Goal: Transaction & Acquisition: Purchase product/service

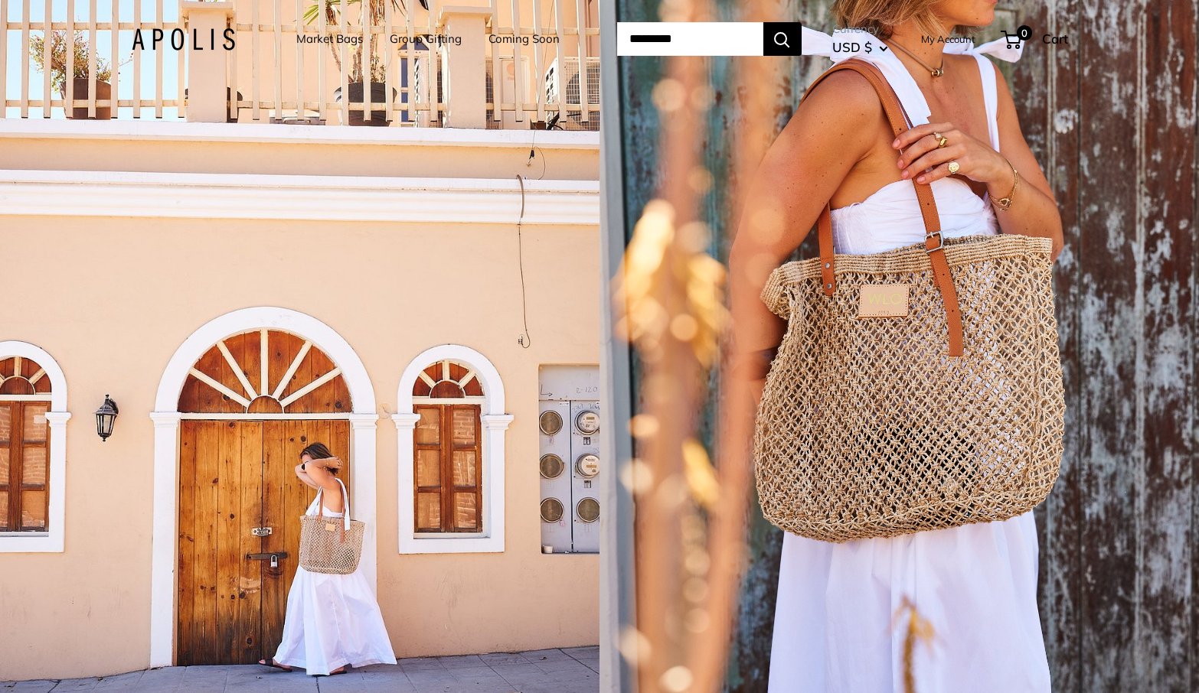
click at [297, 36] on link "Market Bags" at bounding box center [329, 38] width 67 height 21
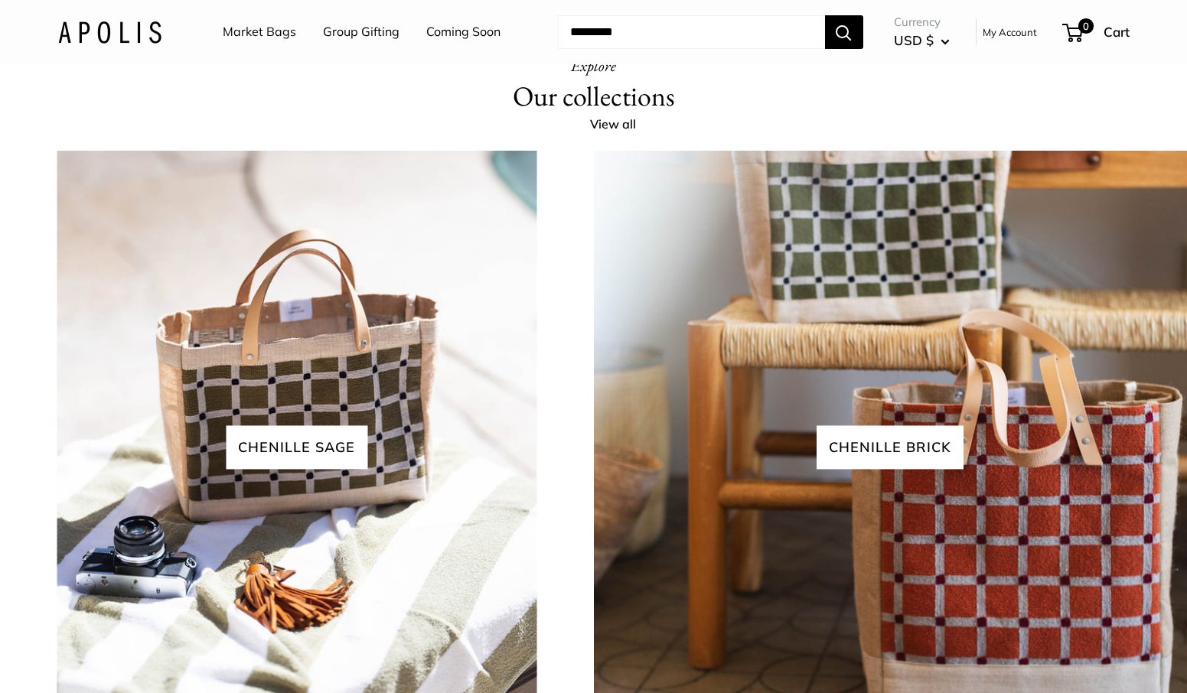
scroll to position [3630, 0]
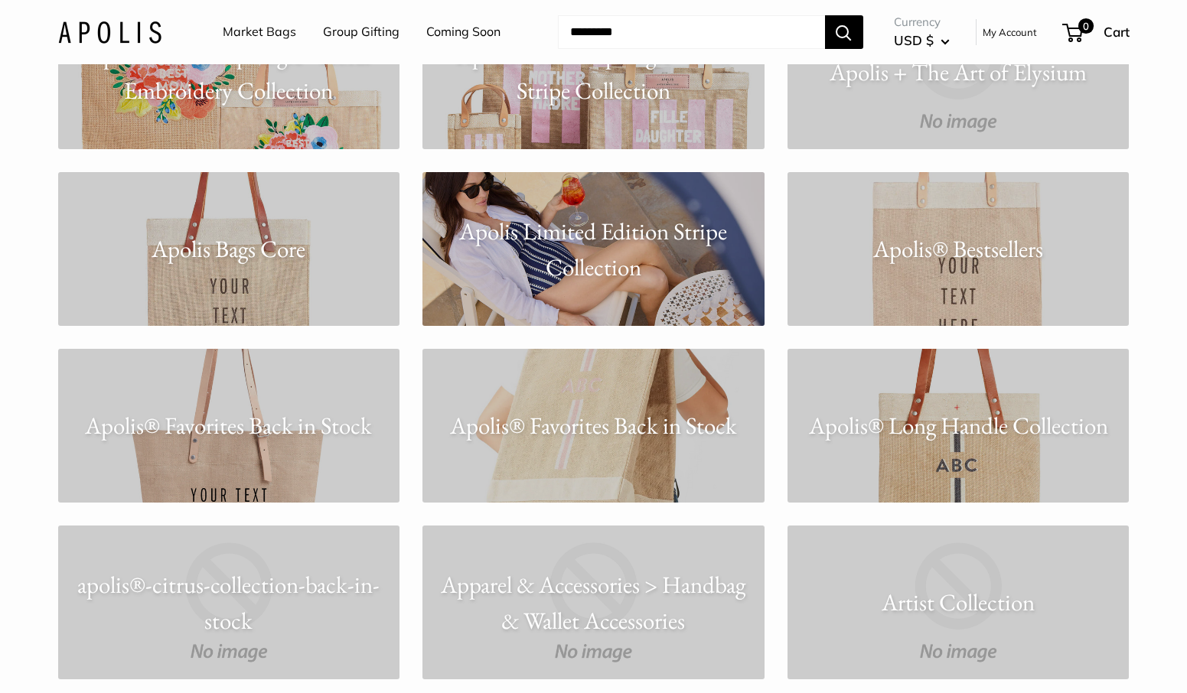
scroll to position [1285, 0]
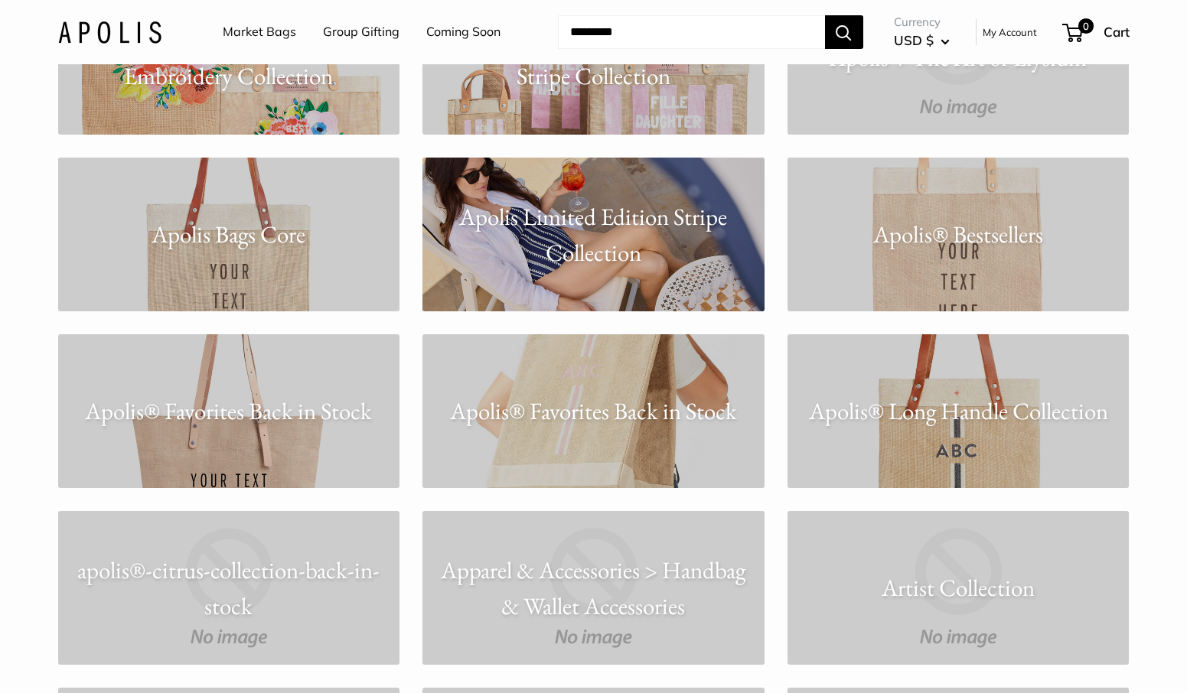
click at [600, 412] on p "Apolis® Favorites Back in Stock" at bounding box center [594, 411] width 342 height 36
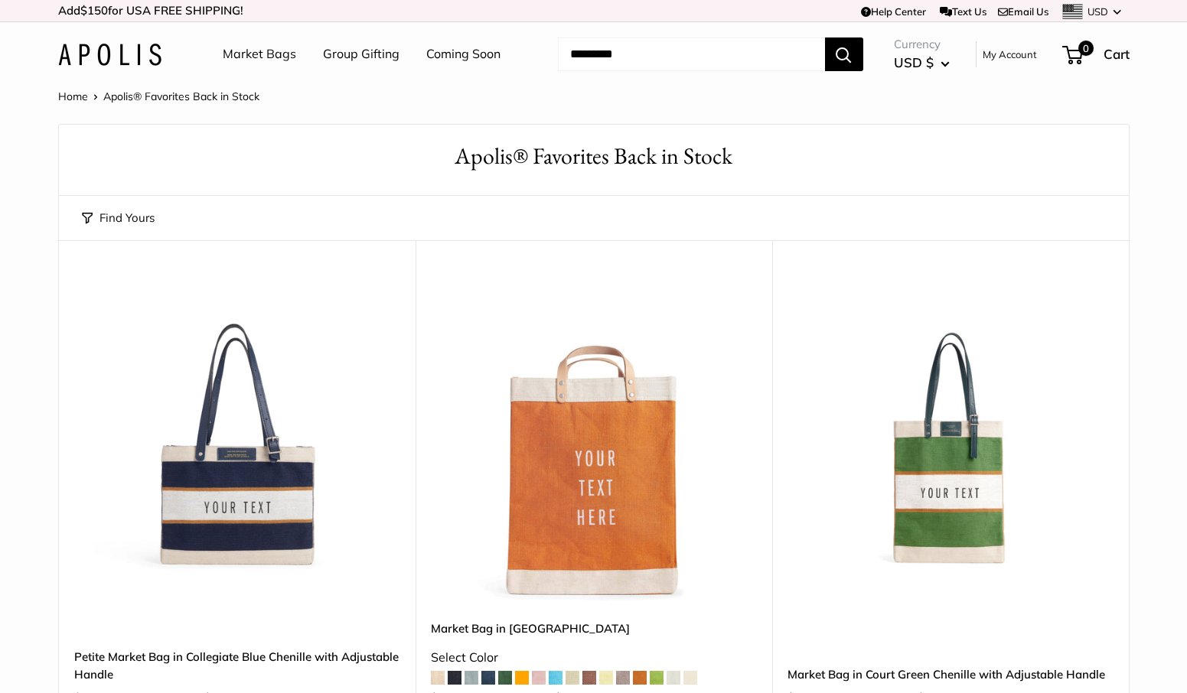
click at [249, 53] on link "Market Bags" at bounding box center [259, 54] width 73 height 23
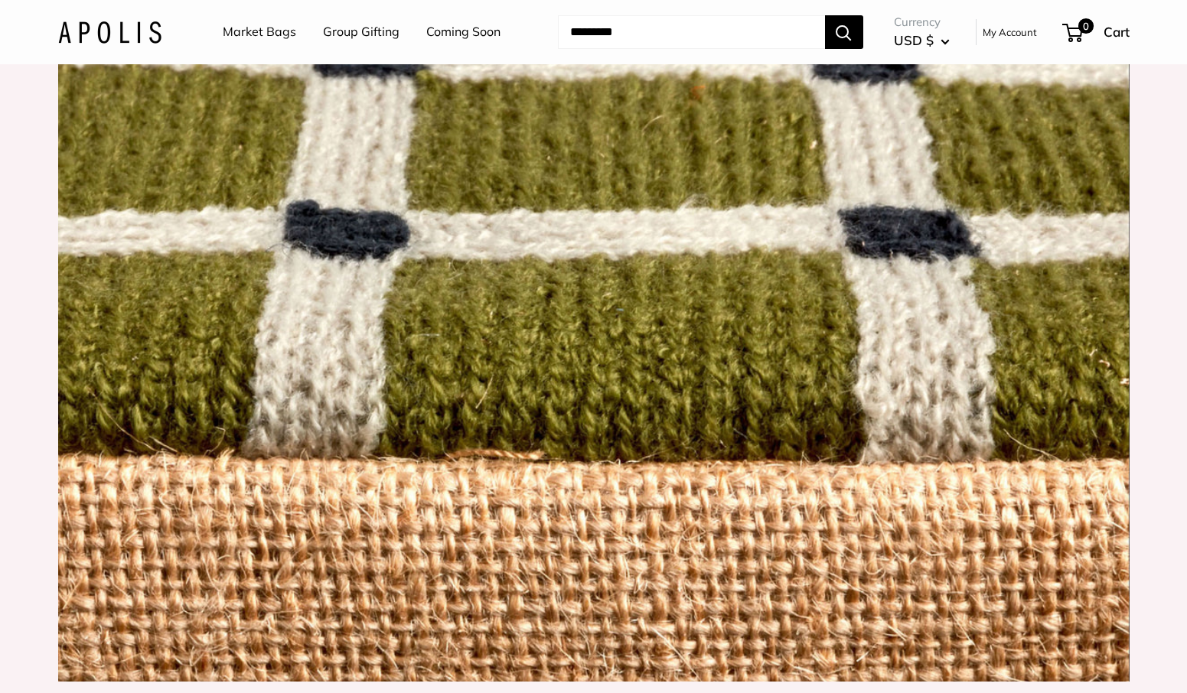
scroll to position [1772, 0]
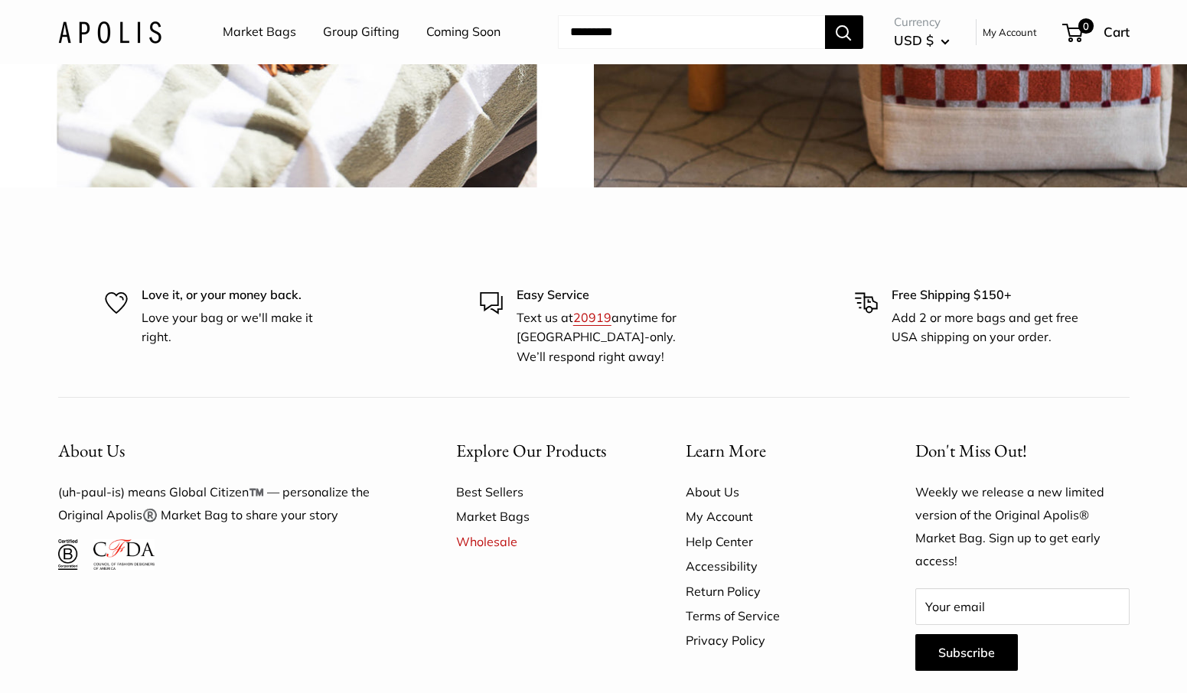
scroll to position [3858, 0]
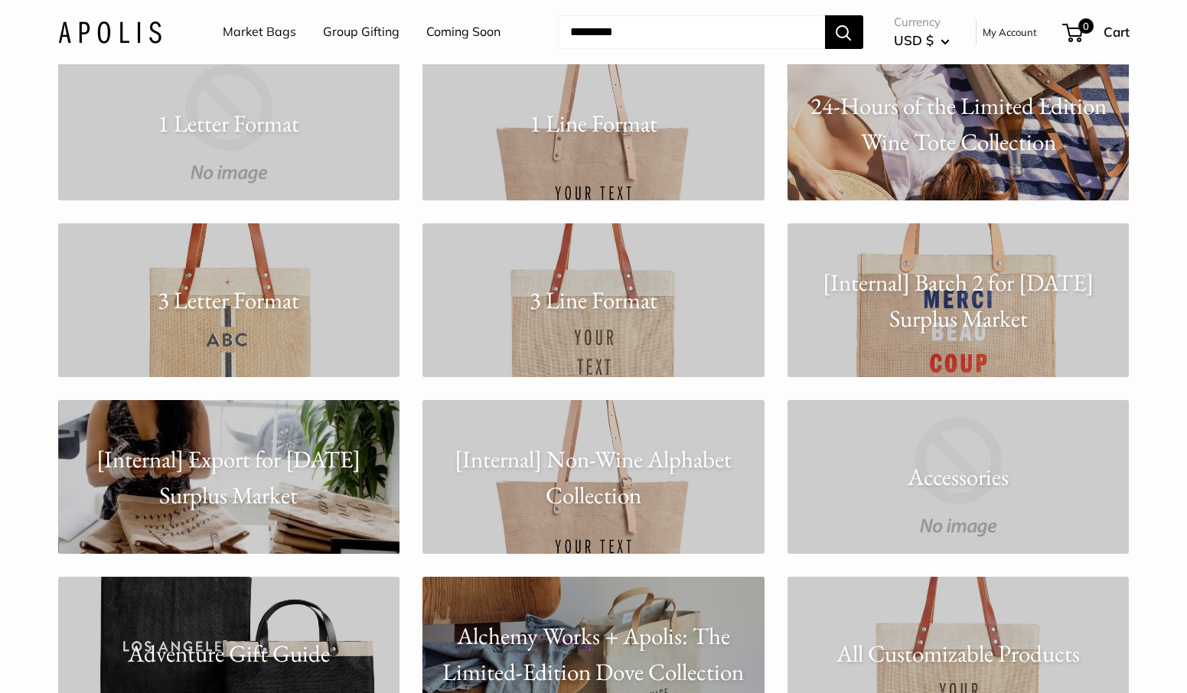
scroll to position [162, 0]
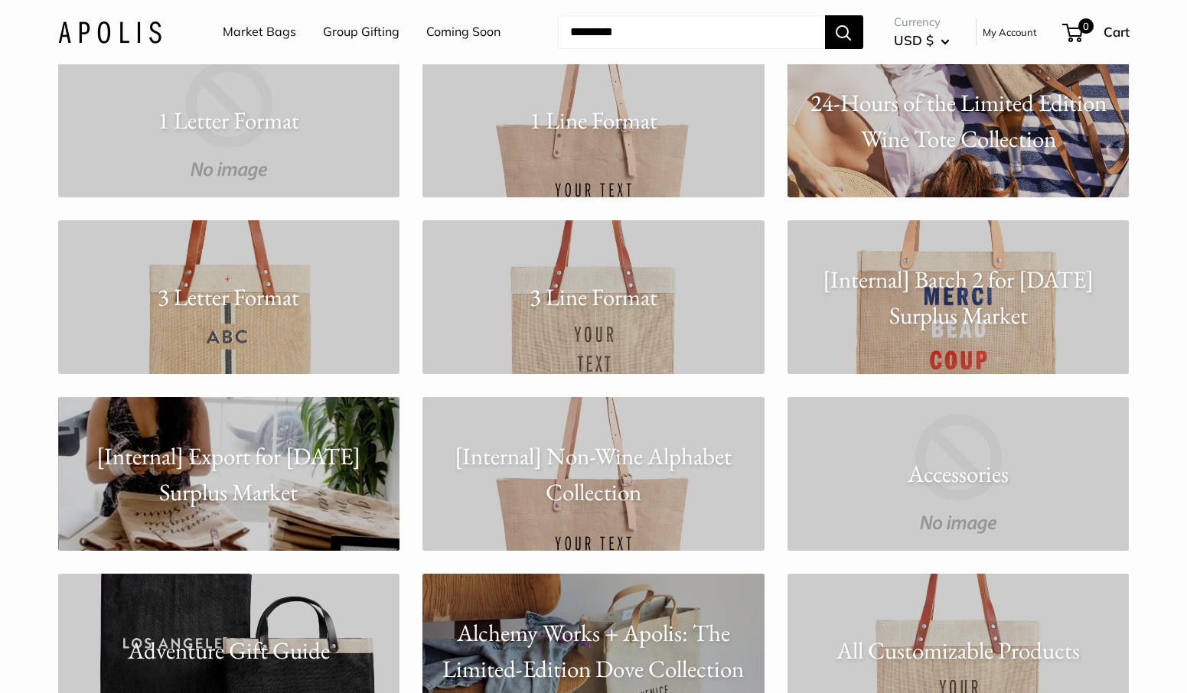
click at [957, 312] on p "[Internal] Batch 2 for [DATE] Surplus Market" at bounding box center [959, 297] width 342 height 71
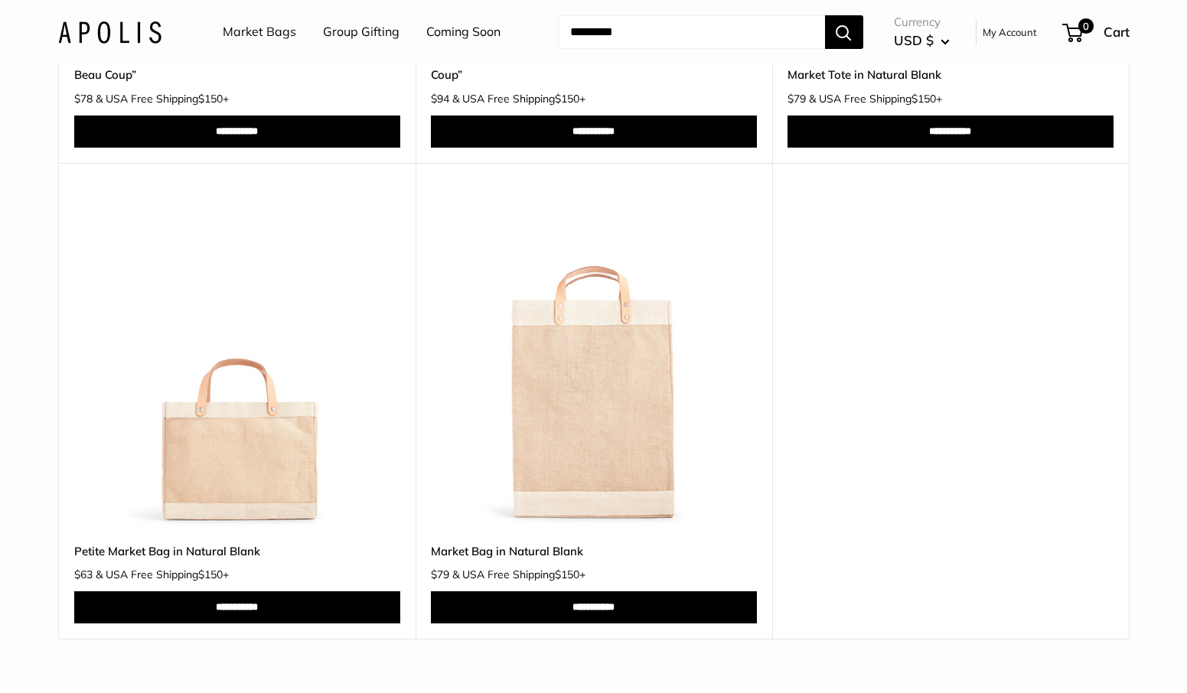
scroll to position [575, 0]
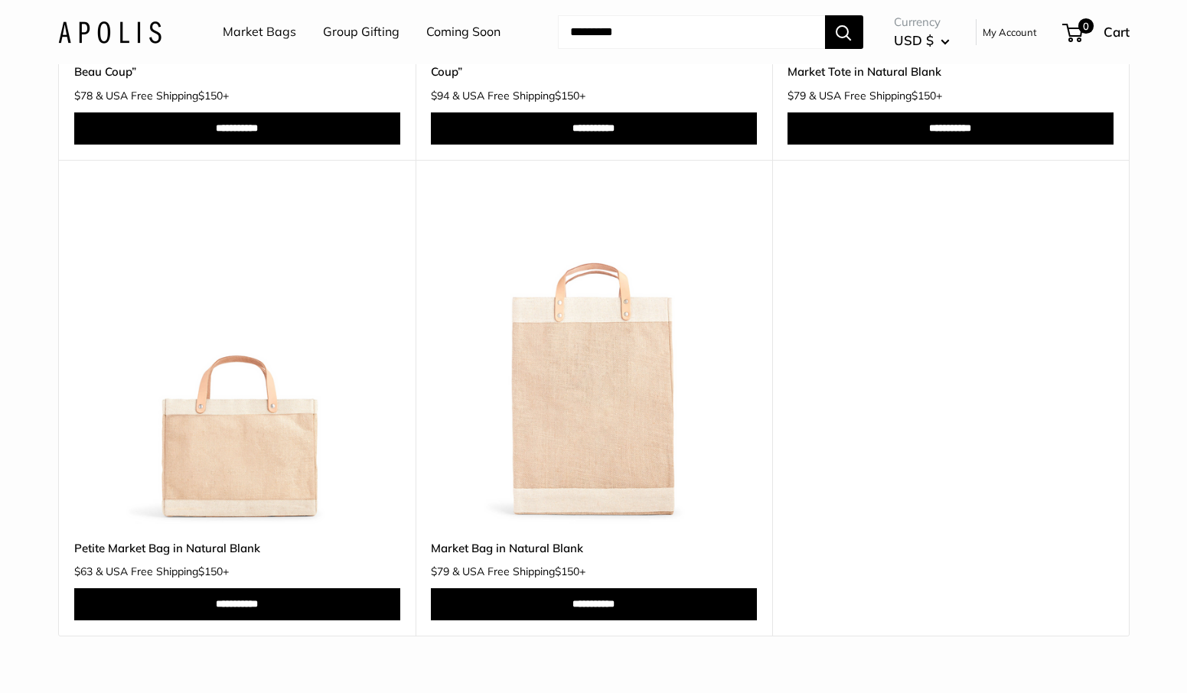
click at [0, 0] on img at bounding box center [0, 0] width 0 height 0
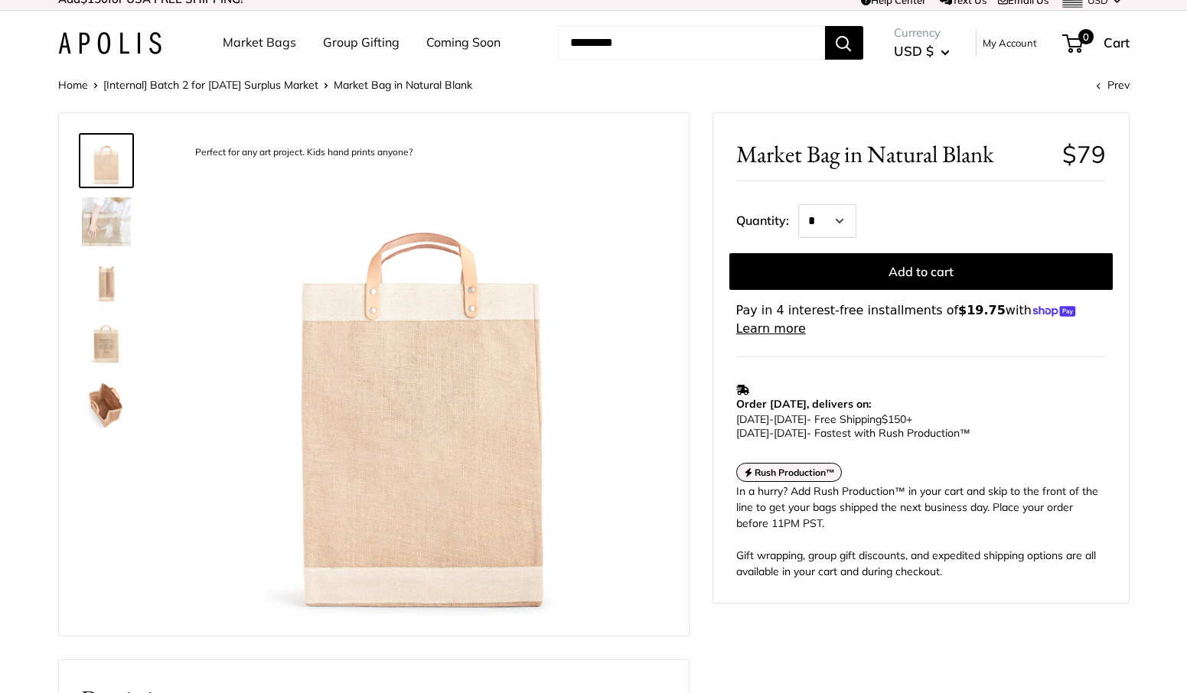
scroll to position [33, 0]
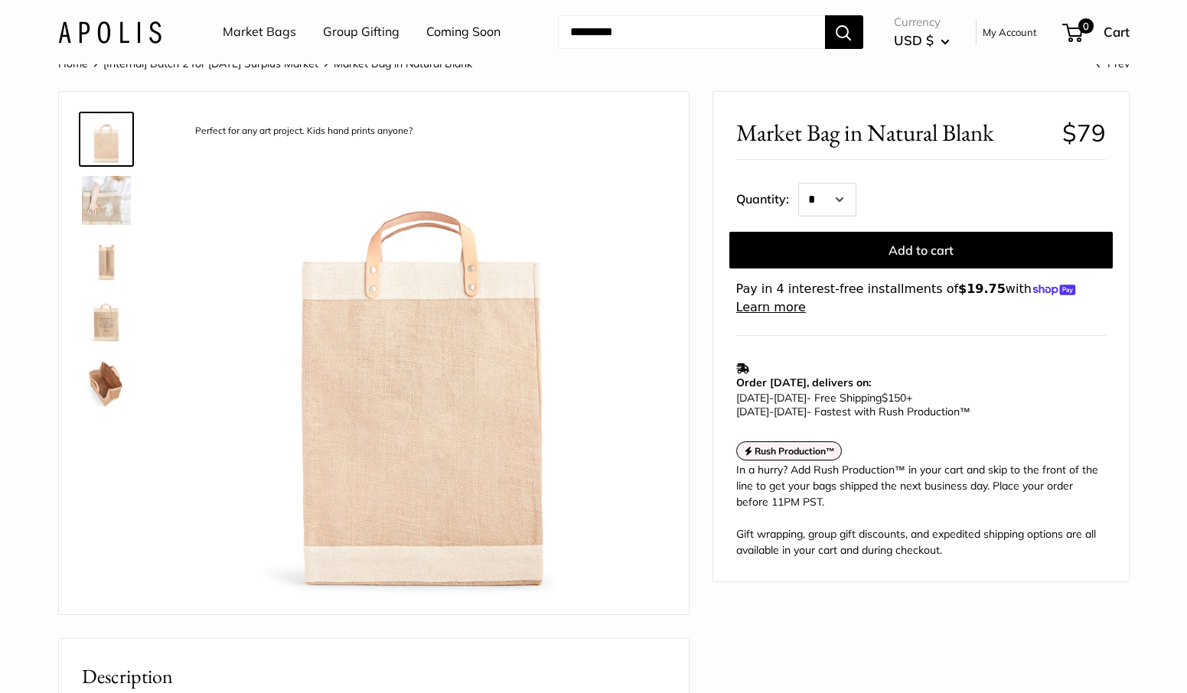
click at [103, 204] on img at bounding box center [106, 200] width 49 height 49
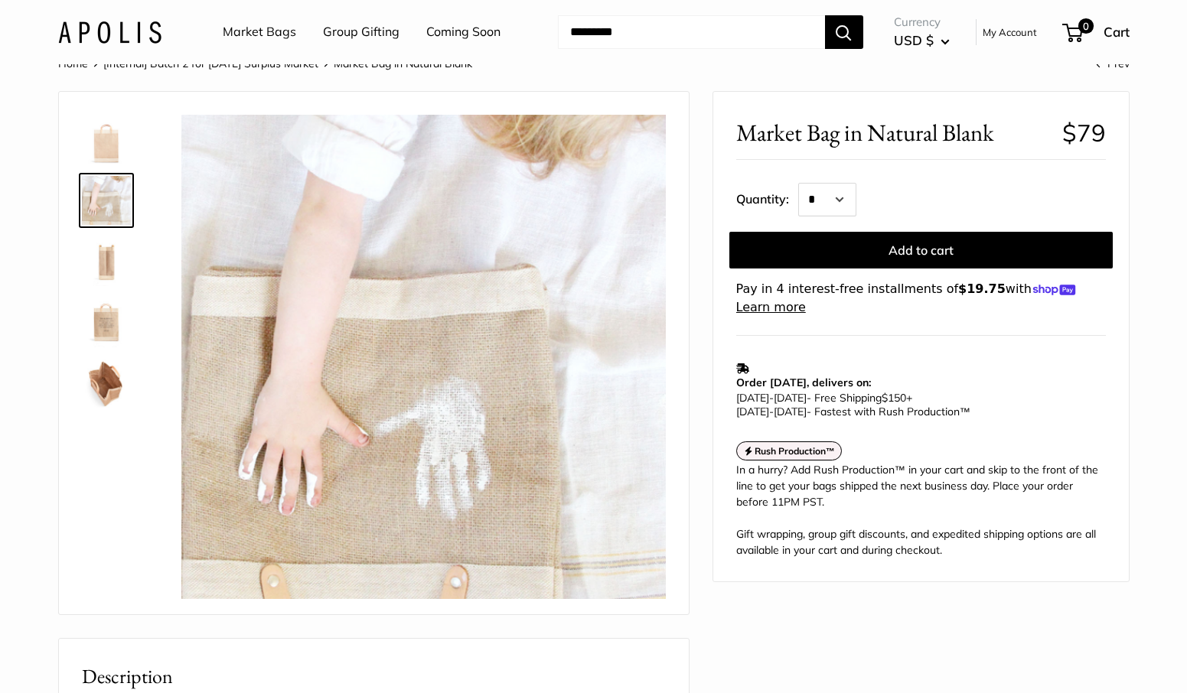
click at [102, 263] on img at bounding box center [106, 261] width 49 height 49
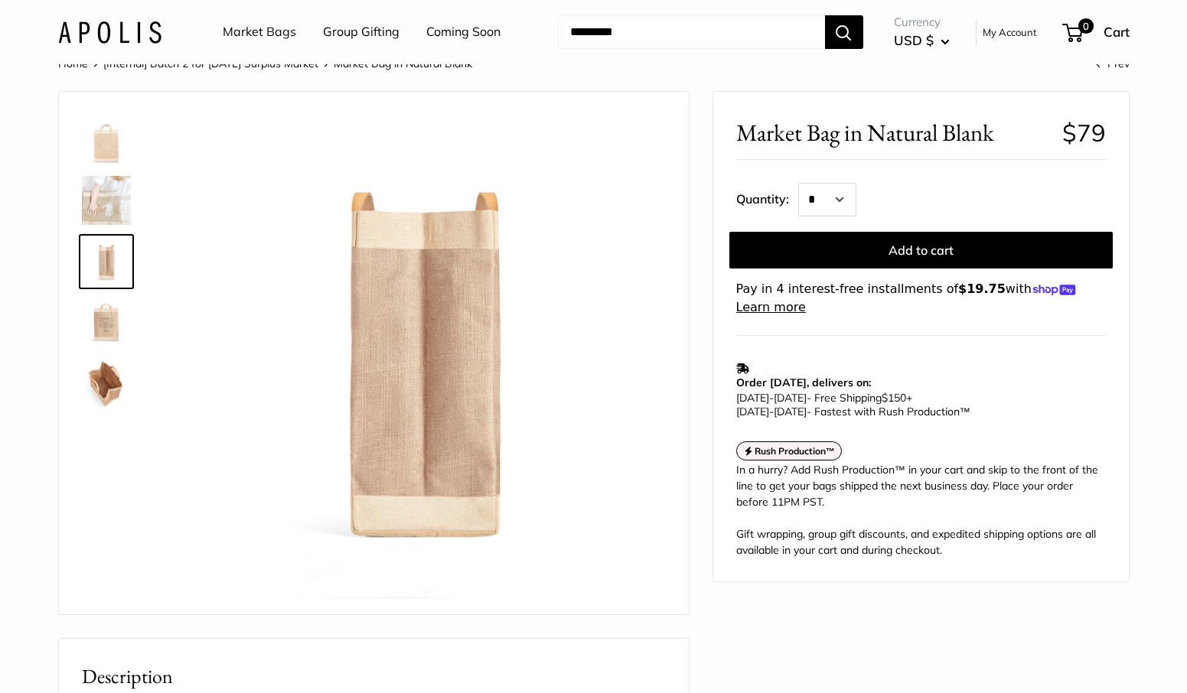
click at [111, 323] on img at bounding box center [106, 323] width 49 height 49
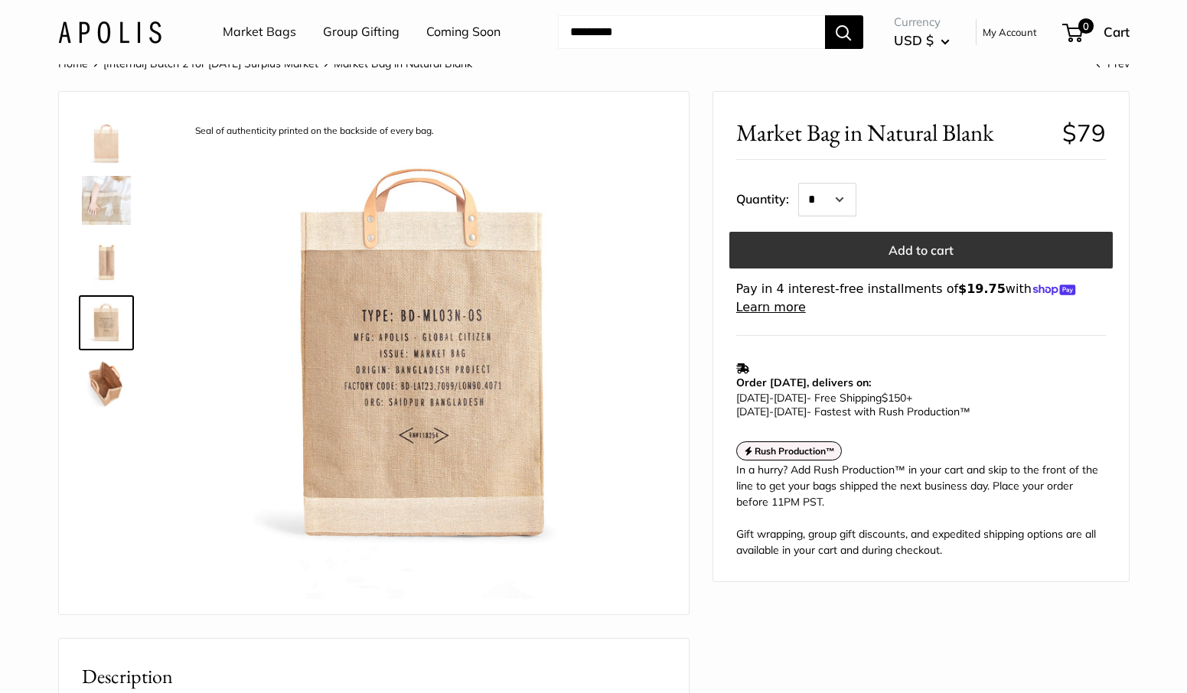
click at [916, 252] on button "Add to cart" at bounding box center [920, 250] width 383 height 37
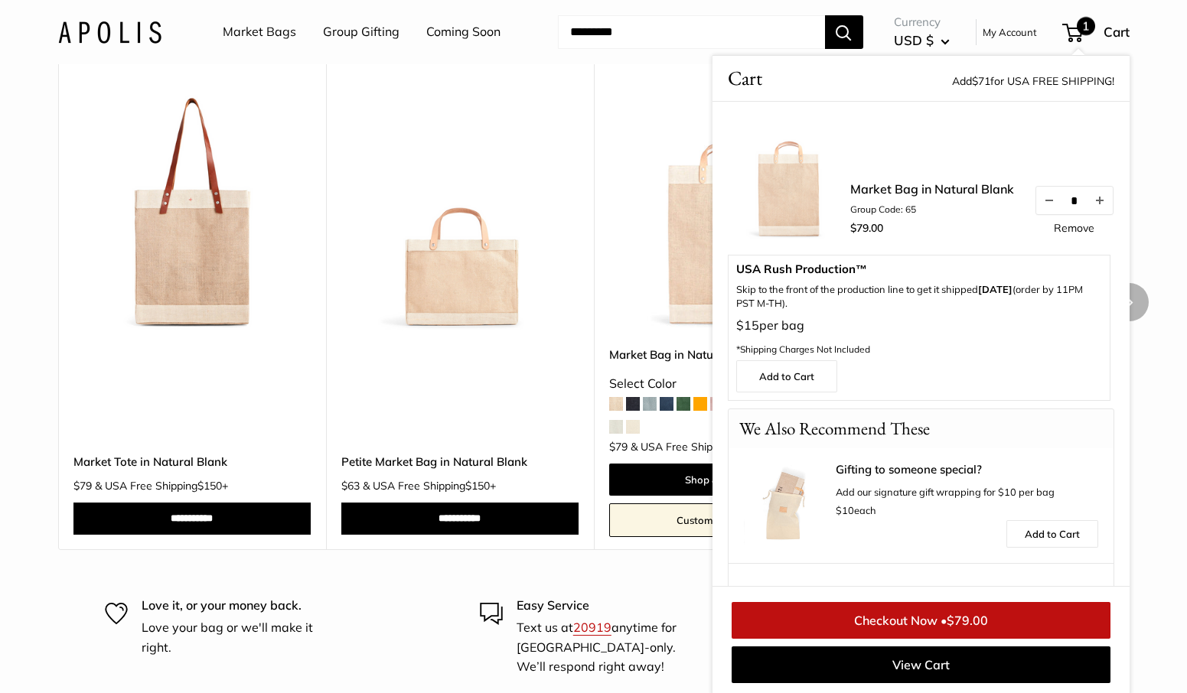
scroll to position [2592, 0]
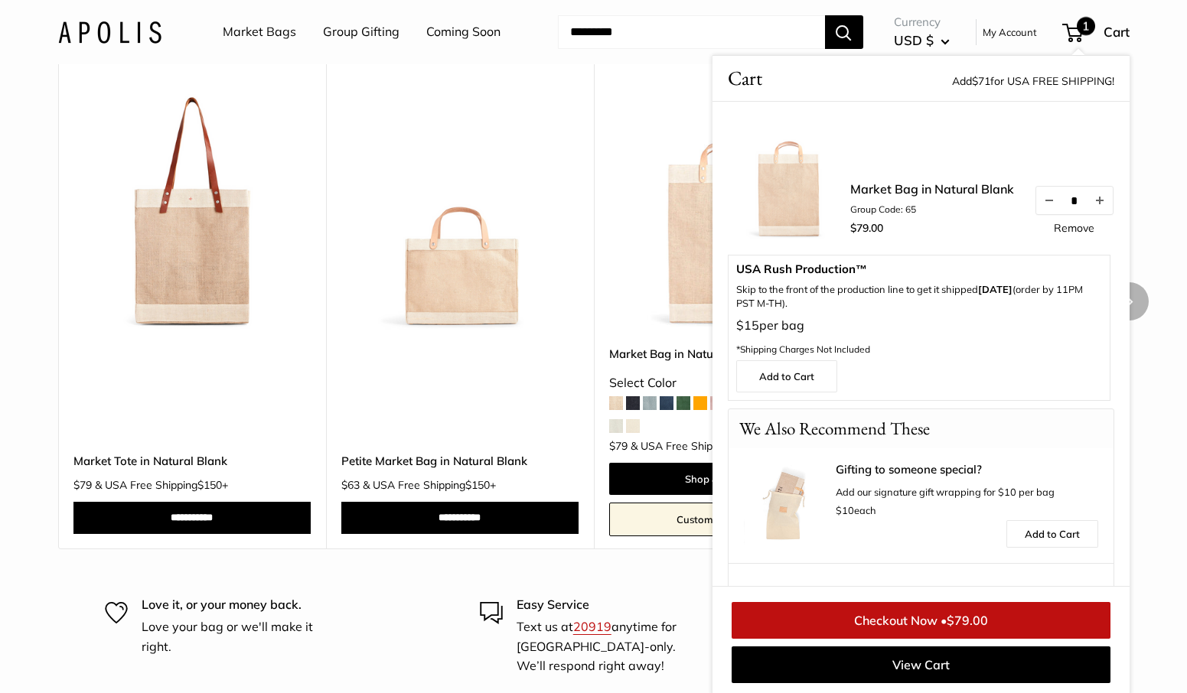
click at [0, 0] on img at bounding box center [0, 0] width 0 height 0
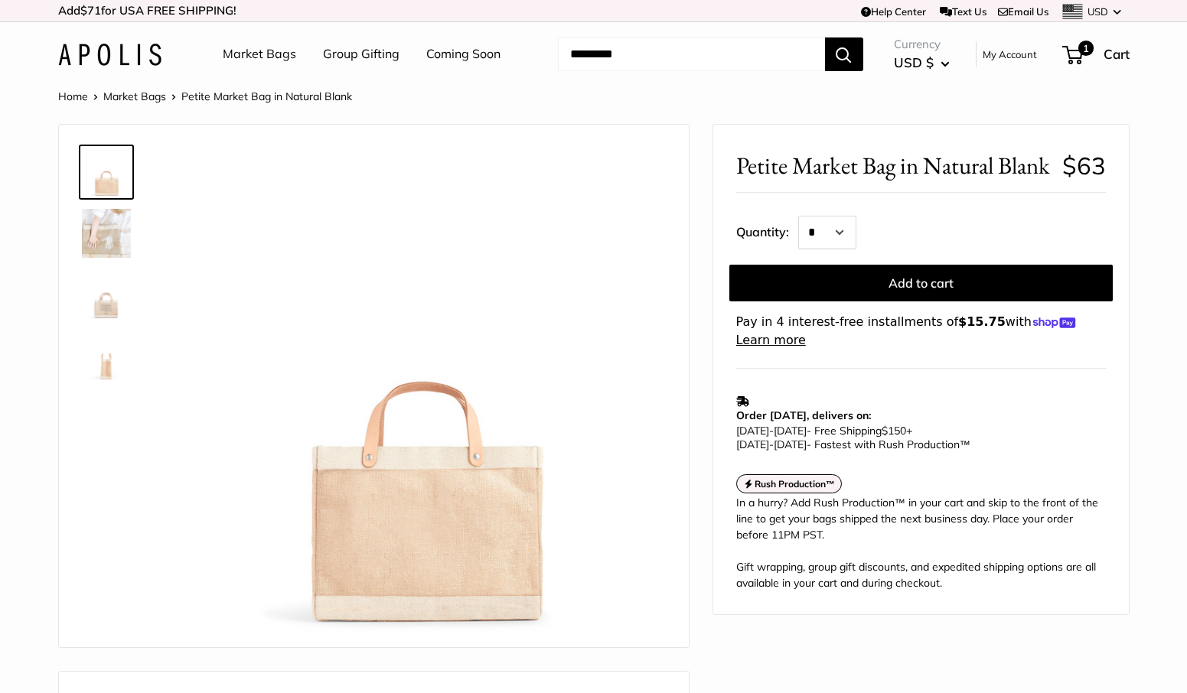
click at [104, 250] on img at bounding box center [106, 233] width 49 height 49
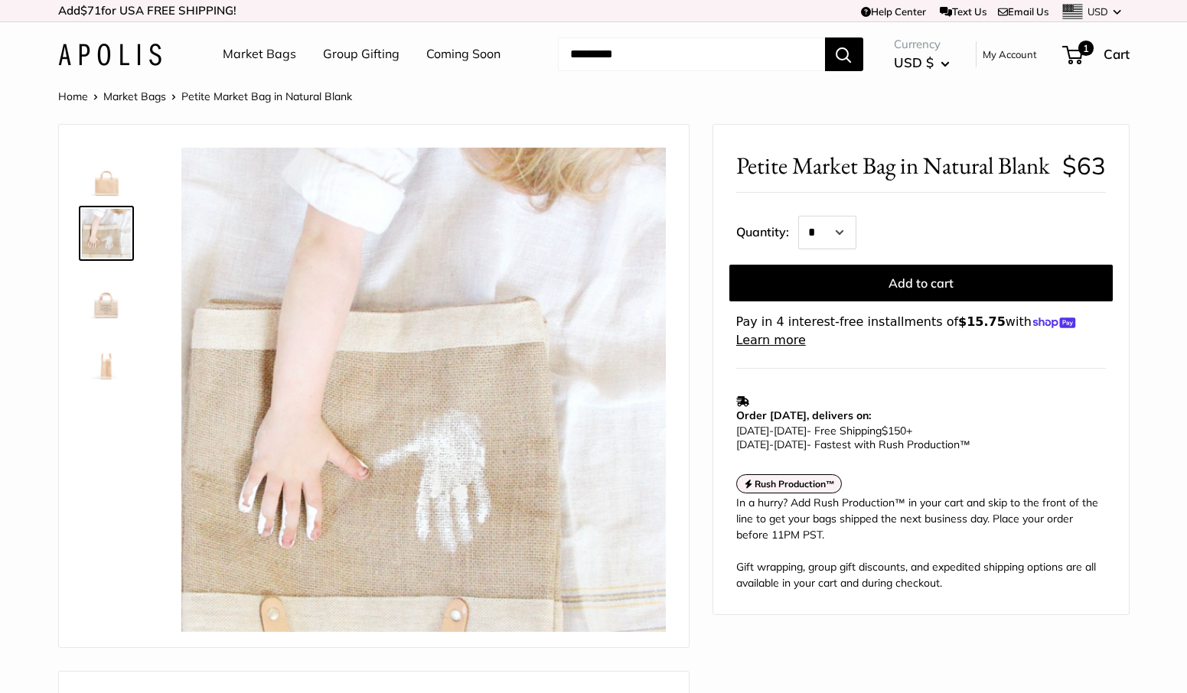
click at [107, 306] on img at bounding box center [106, 294] width 49 height 49
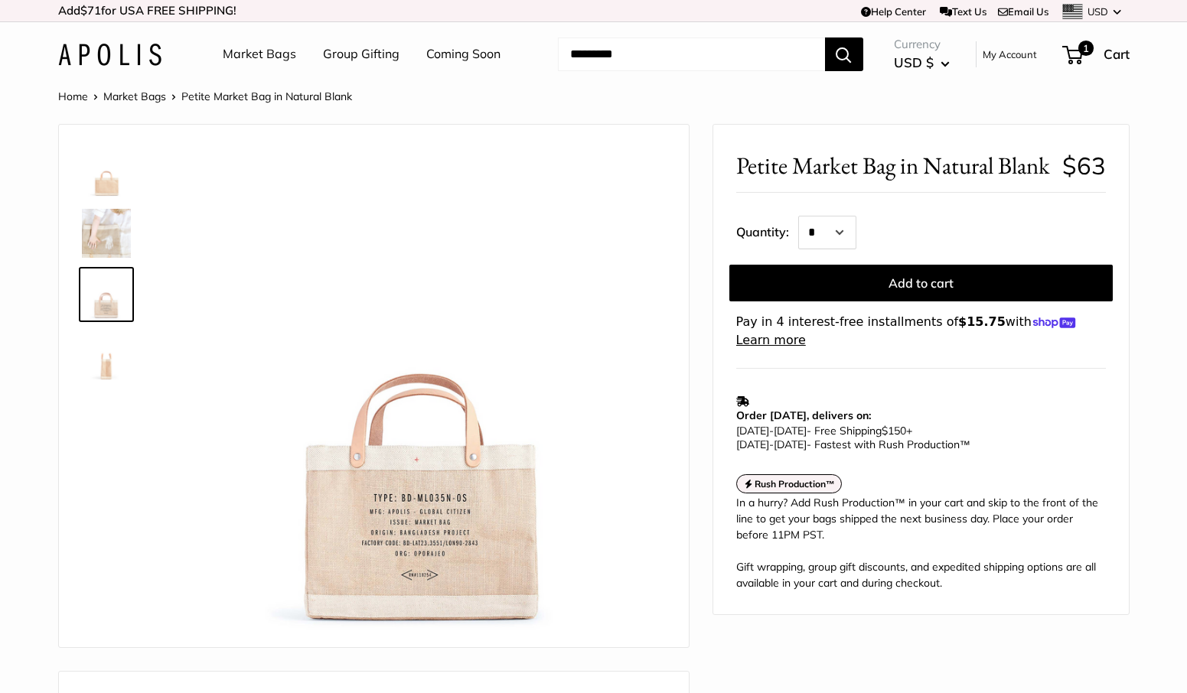
click at [102, 366] on img at bounding box center [106, 355] width 49 height 49
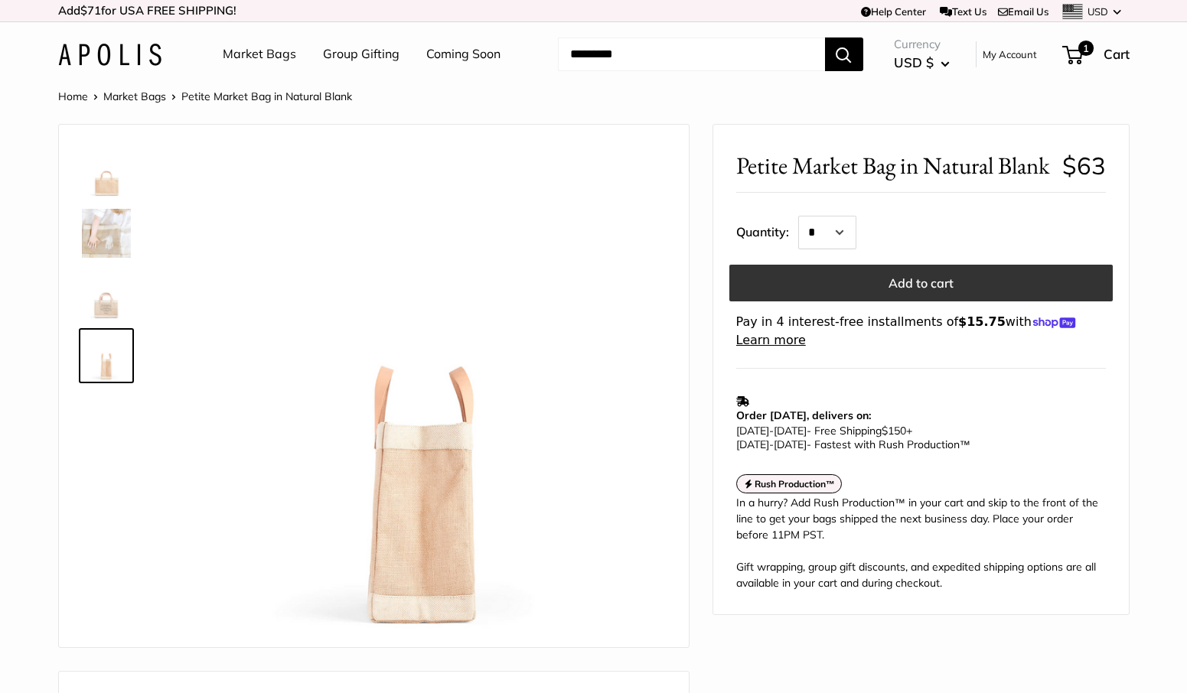
click at [919, 302] on button "Add to cart" at bounding box center [920, 283] width 383 height 37
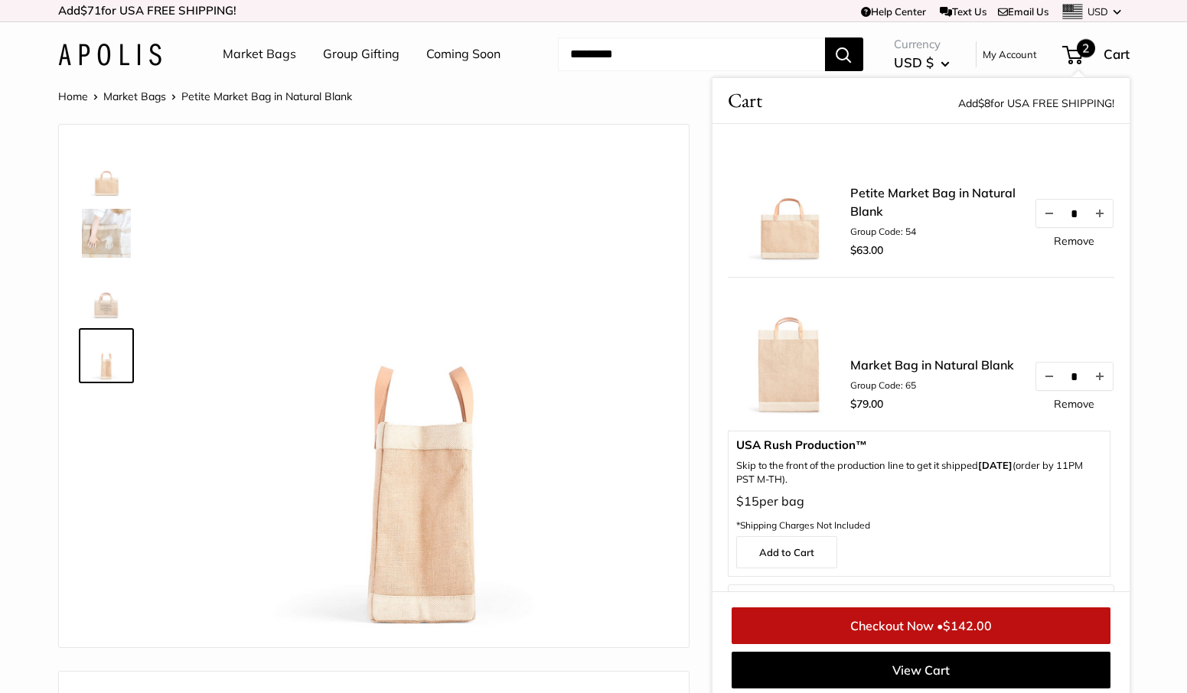
click at [255, 54] on link "Market Bags" at bounding box center [259, 54] width 73 height 23
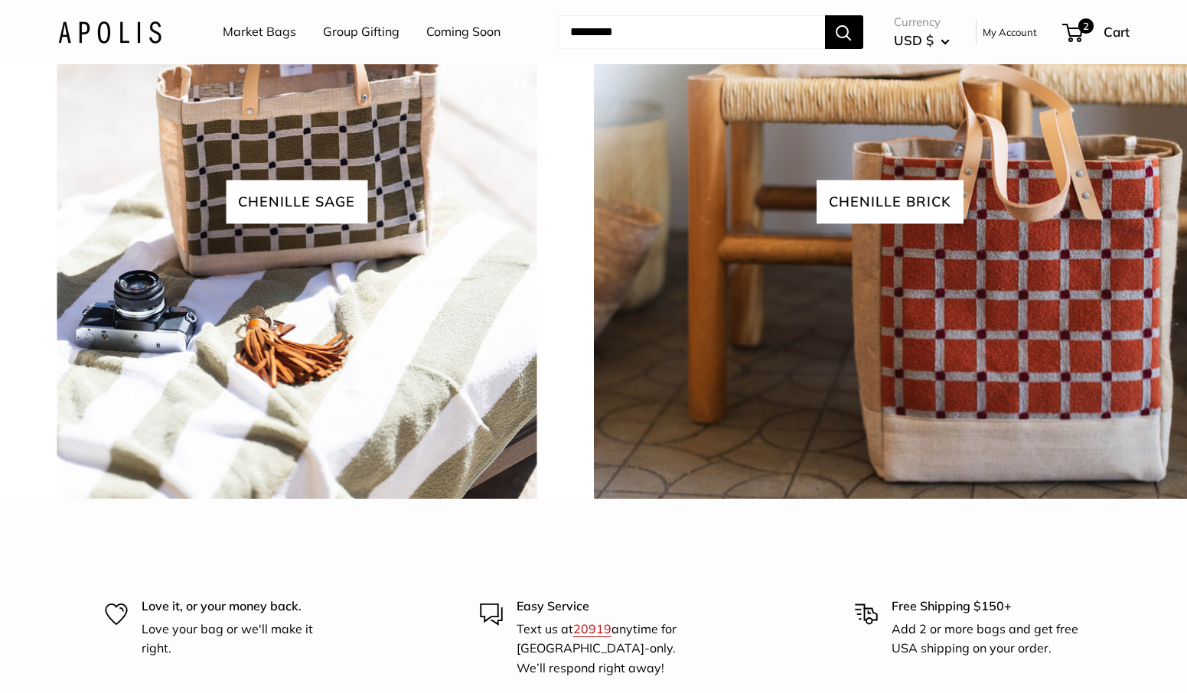
scroll to position [3888, 0]
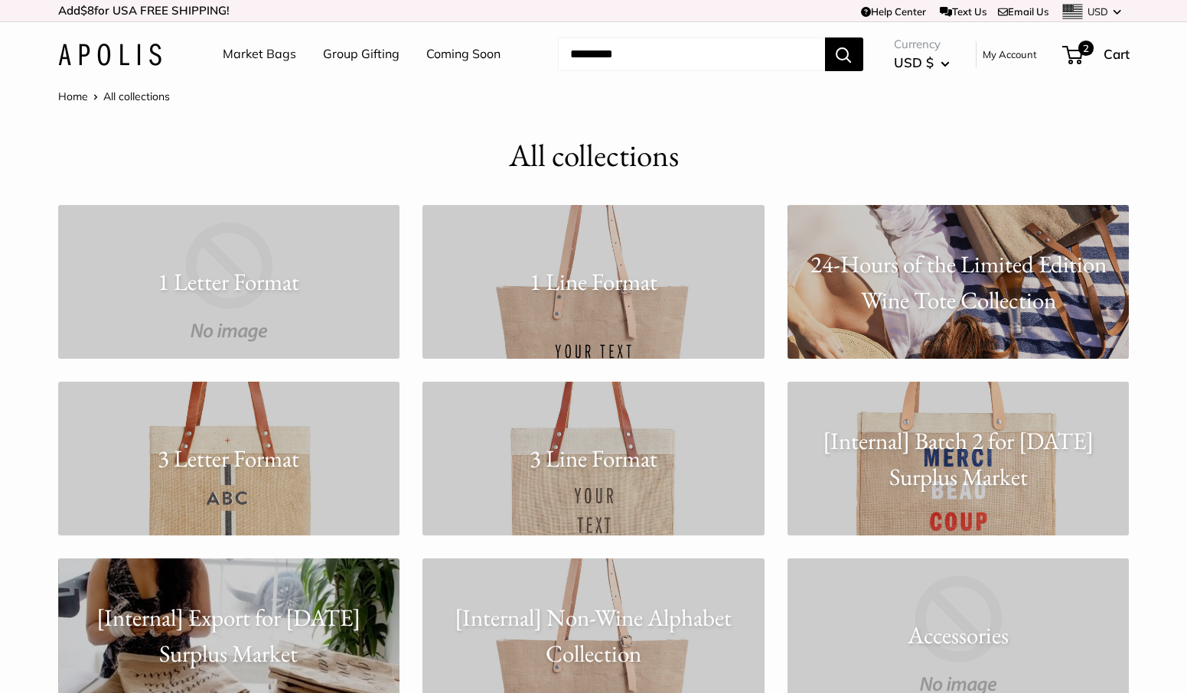
click at [956, 469] on p "[Internal] Batch 2 for [DATE] Surplus Market" at bounding box center [959, 458] width 342 height 71
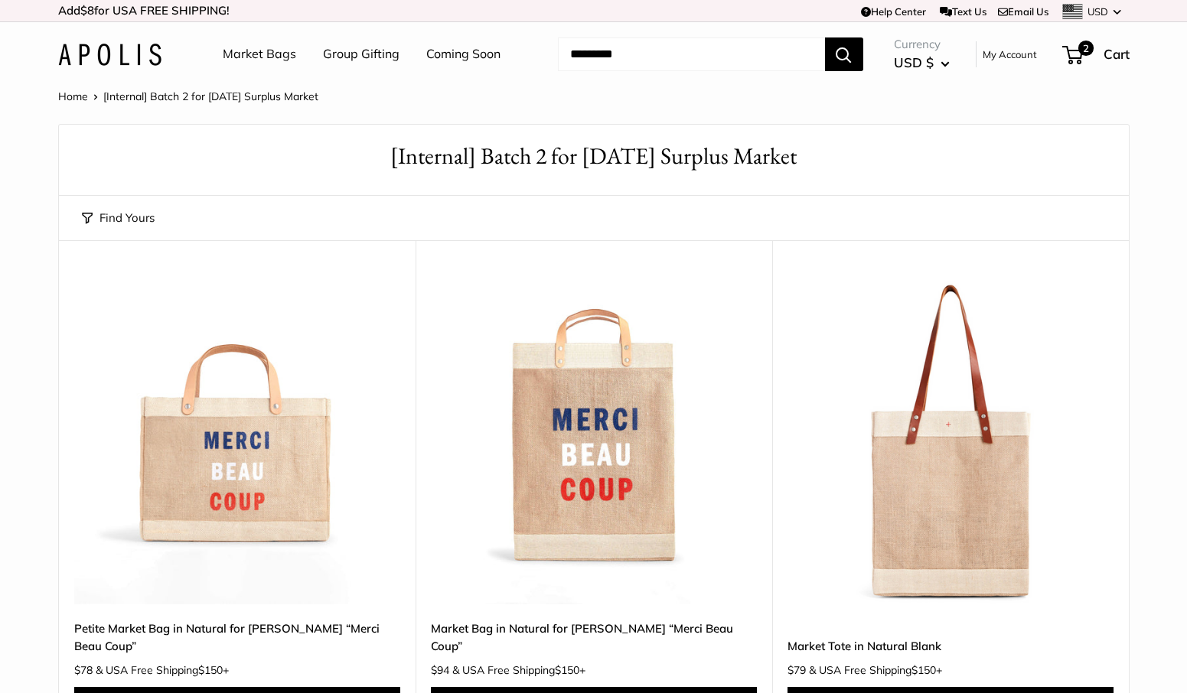
click at [0, 0] on img at bounding box center [0, 0] width 0 height 0
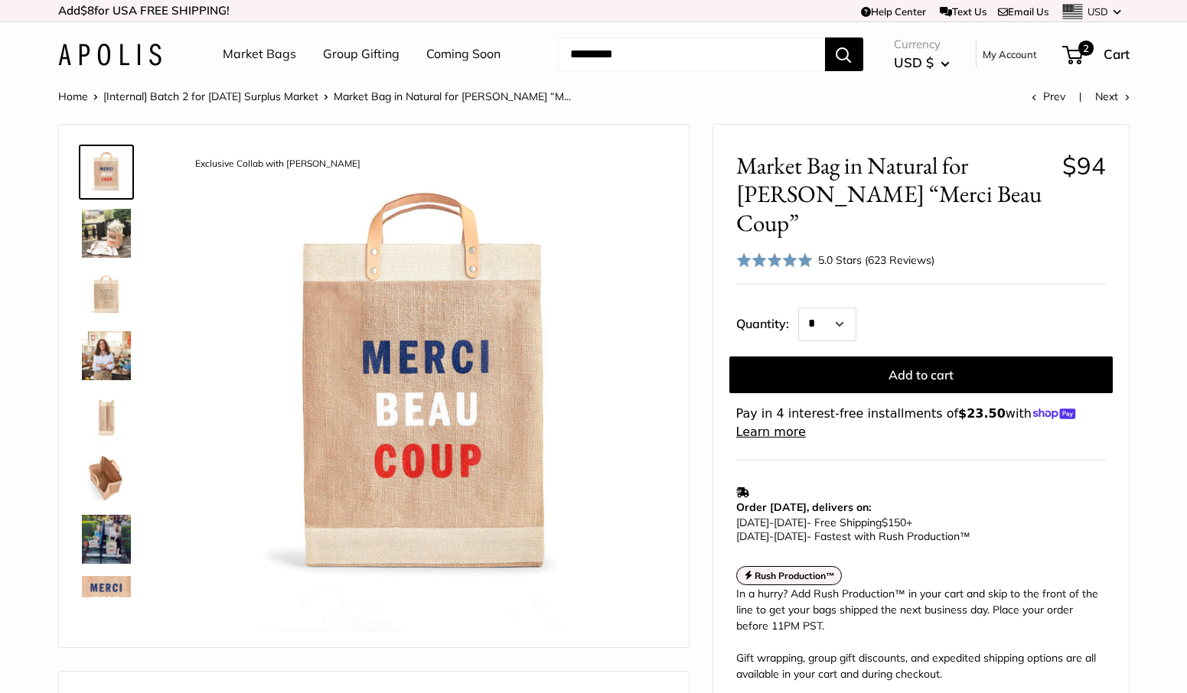
click at [101, 481] on img at bounding box center [106, 478] width 49 height 49
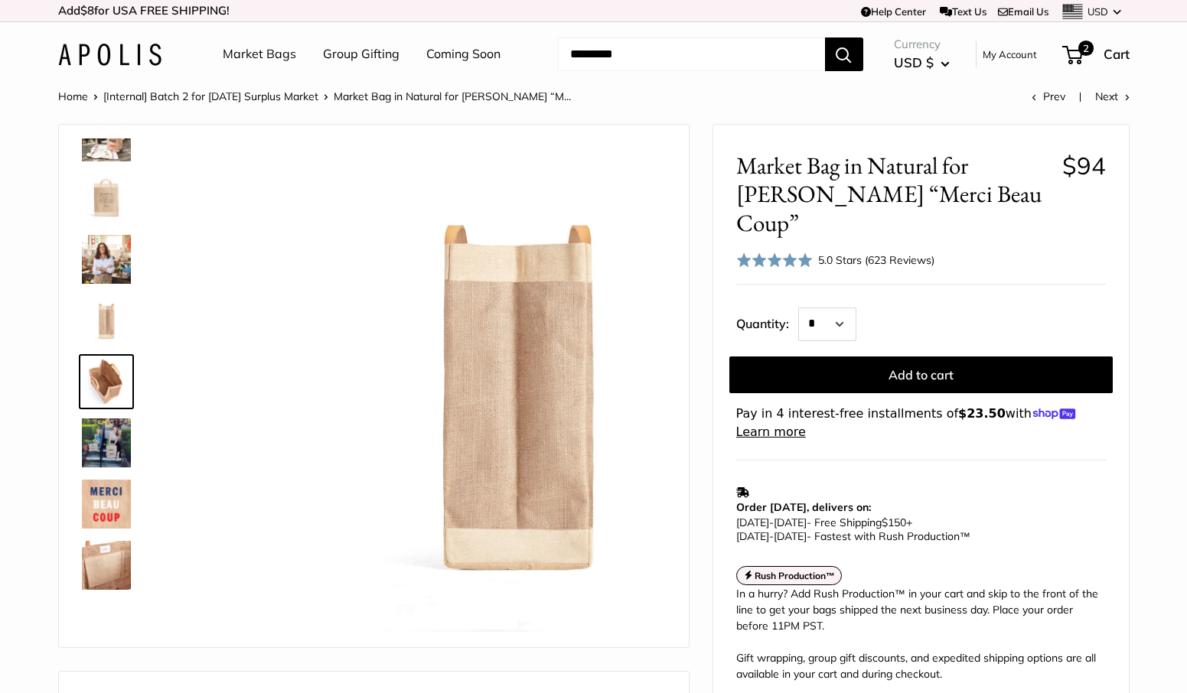
scroll to position [98, 0]
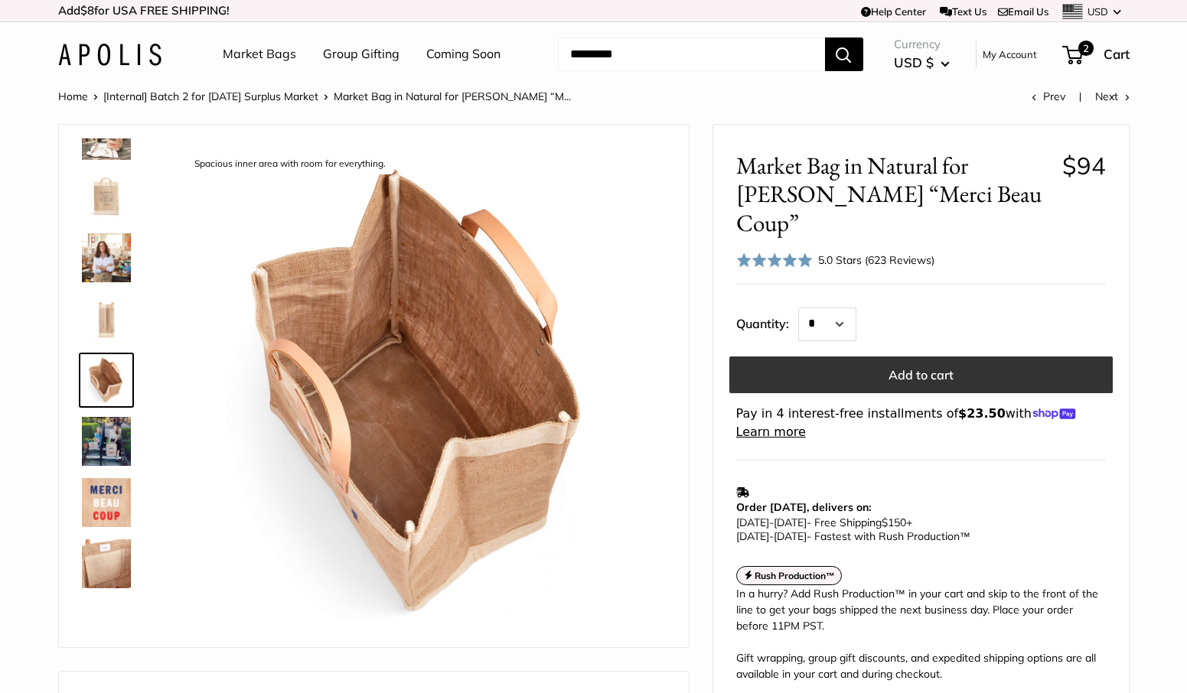
click at [891, 357] on button "Add to cart" at bounding box center [920, 375] width 383 height 37
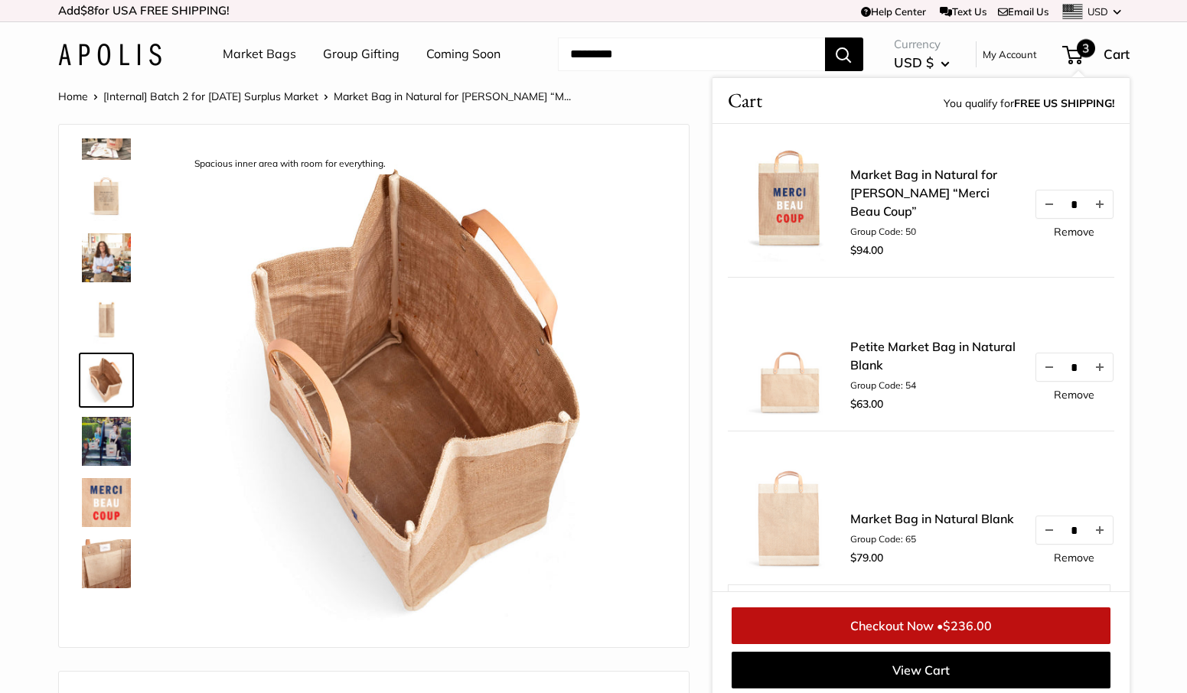
click at [905, 349] on link "Petite Market Bag in Natural Blank" at bounding box center [934, 356] width 168 height 37
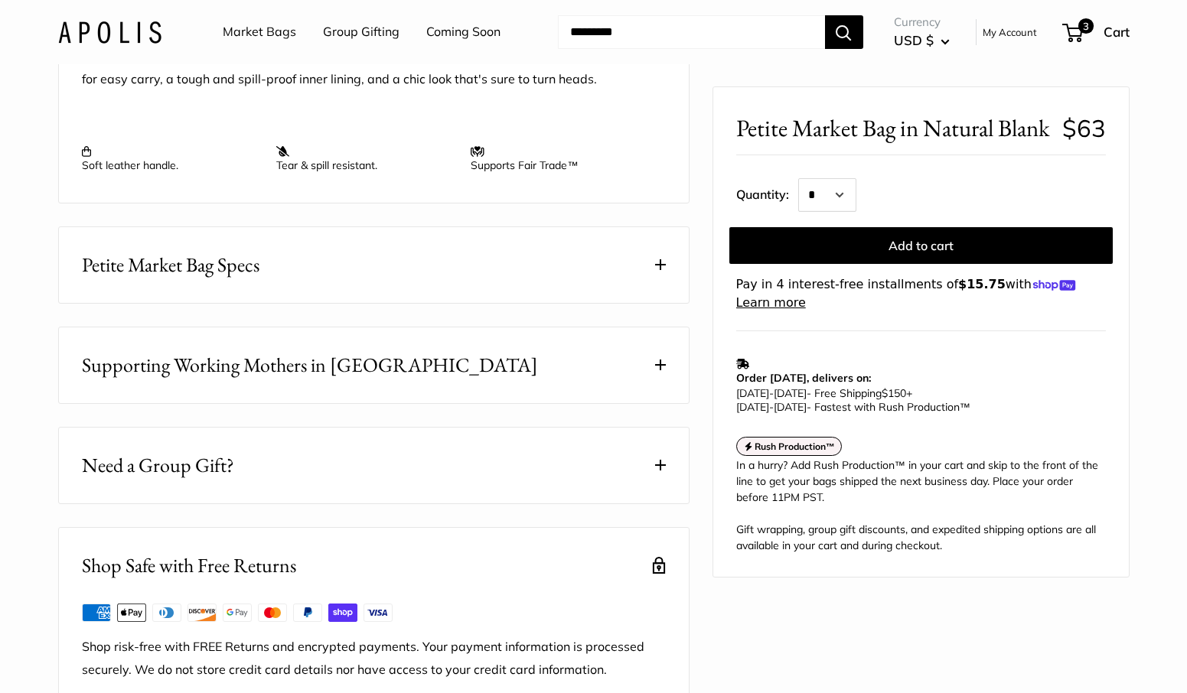
scroll to position [778, 0]
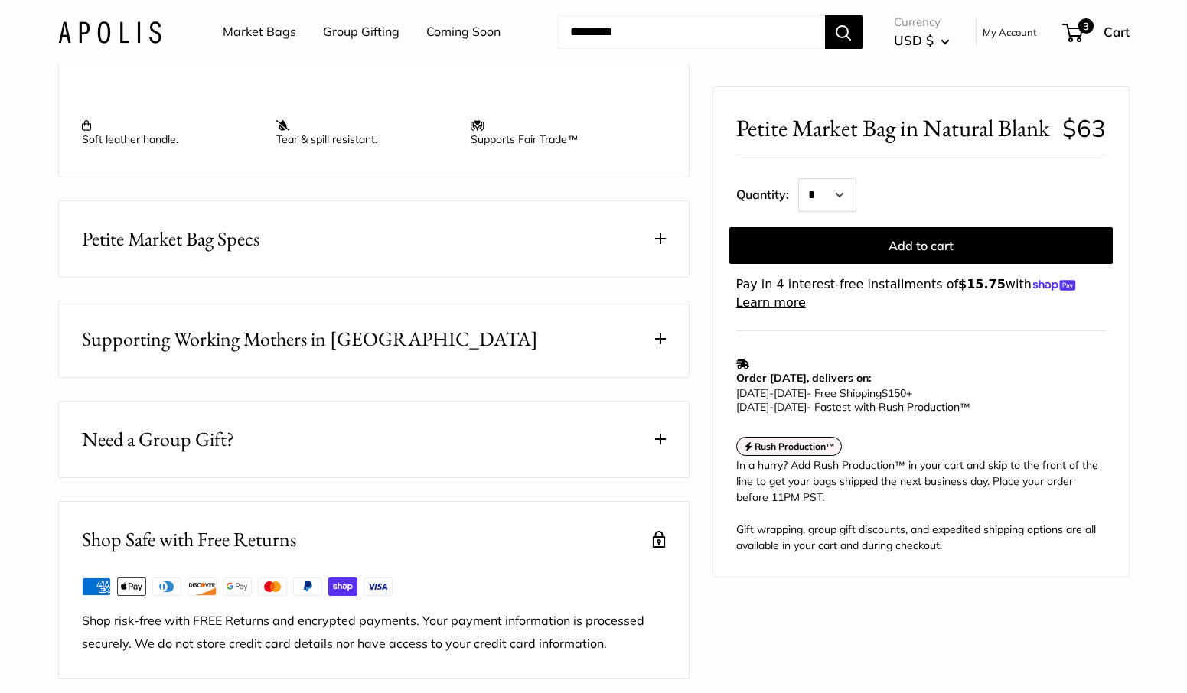
click at [661, 244] on span at bounding box center [660, 238] width 11 height 11
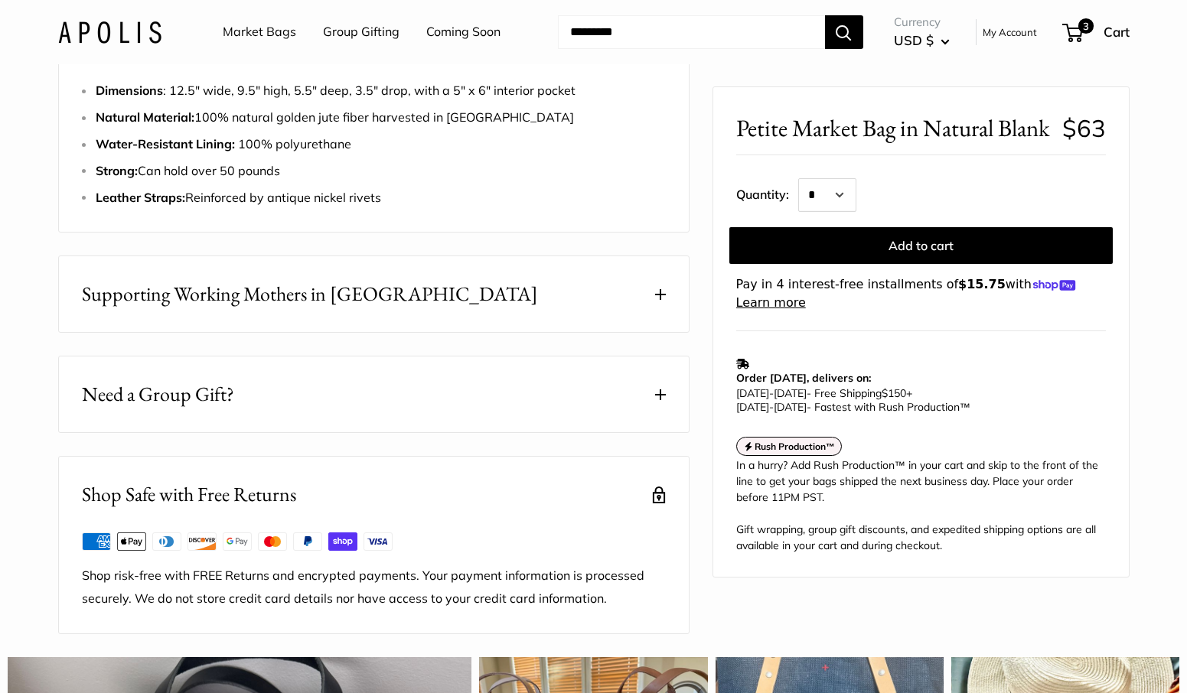
scroll to position [283, 0]
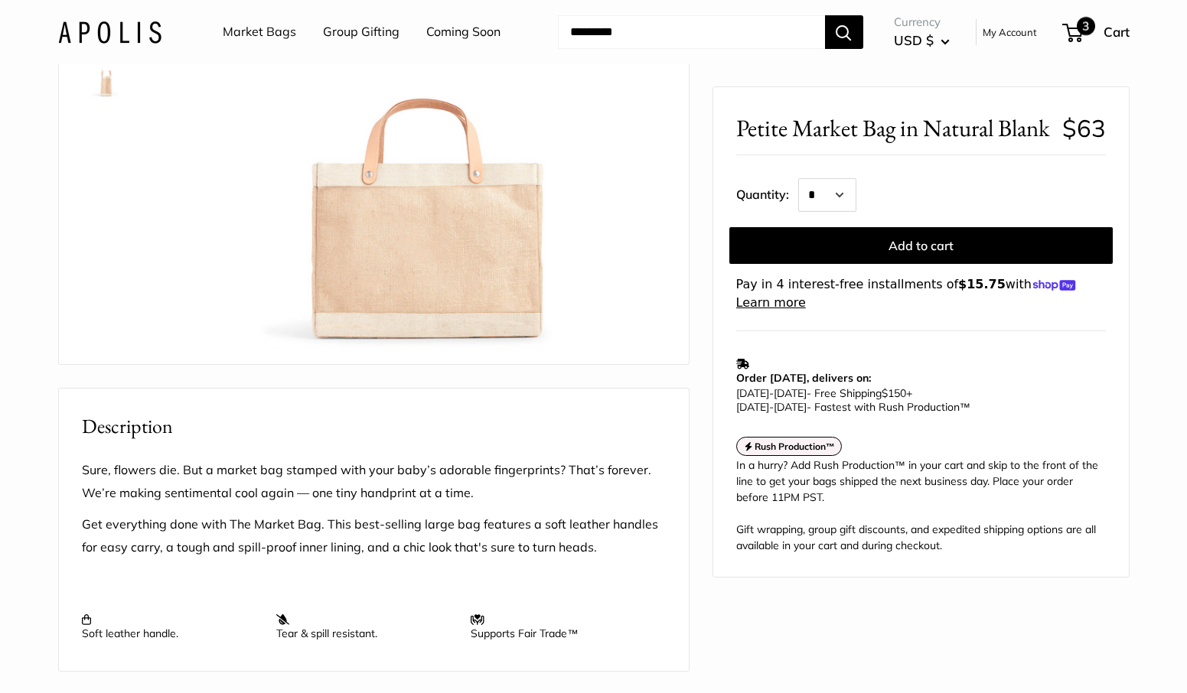
click at [1081, 24] on span "3" at bounding box center [1086, 26] width 18 height 18
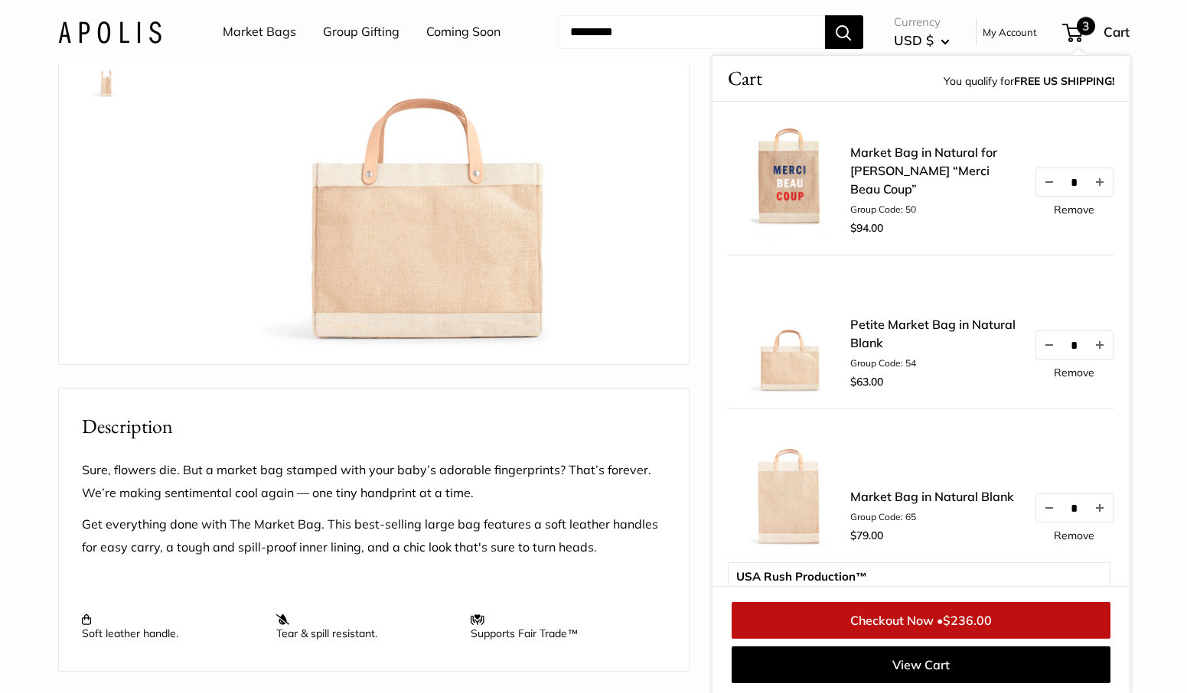
click at [892, 184] on link "Market Bag in Natural for [PERSON_NAME] “Merci Beau Coup”" at bounding box center [934, 170] width 168 height 55
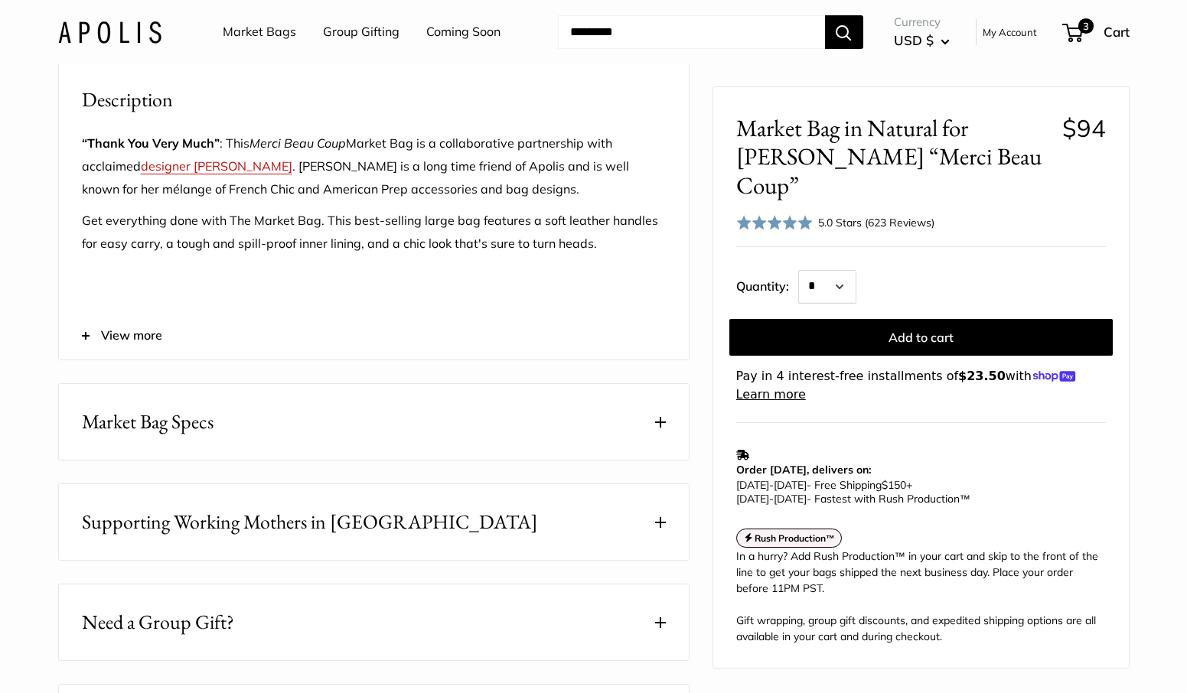
scroll to position [827, 0]
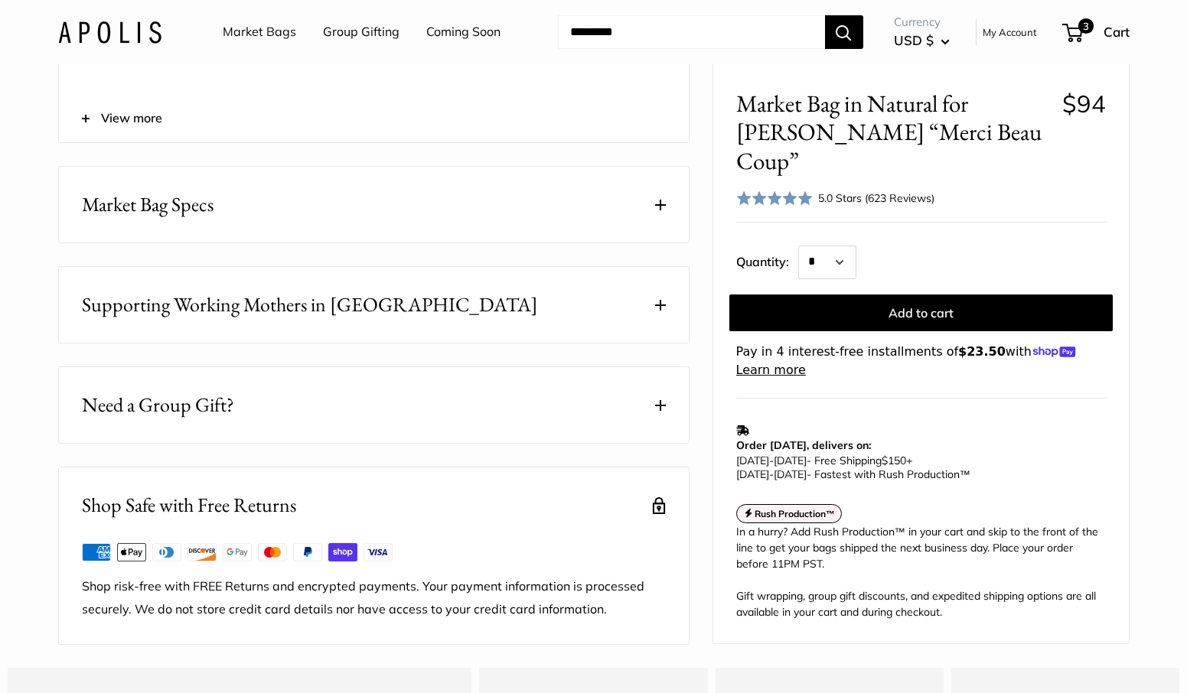
click at [660, 210] on span at bounding box center [660, 205] width 11 height 11
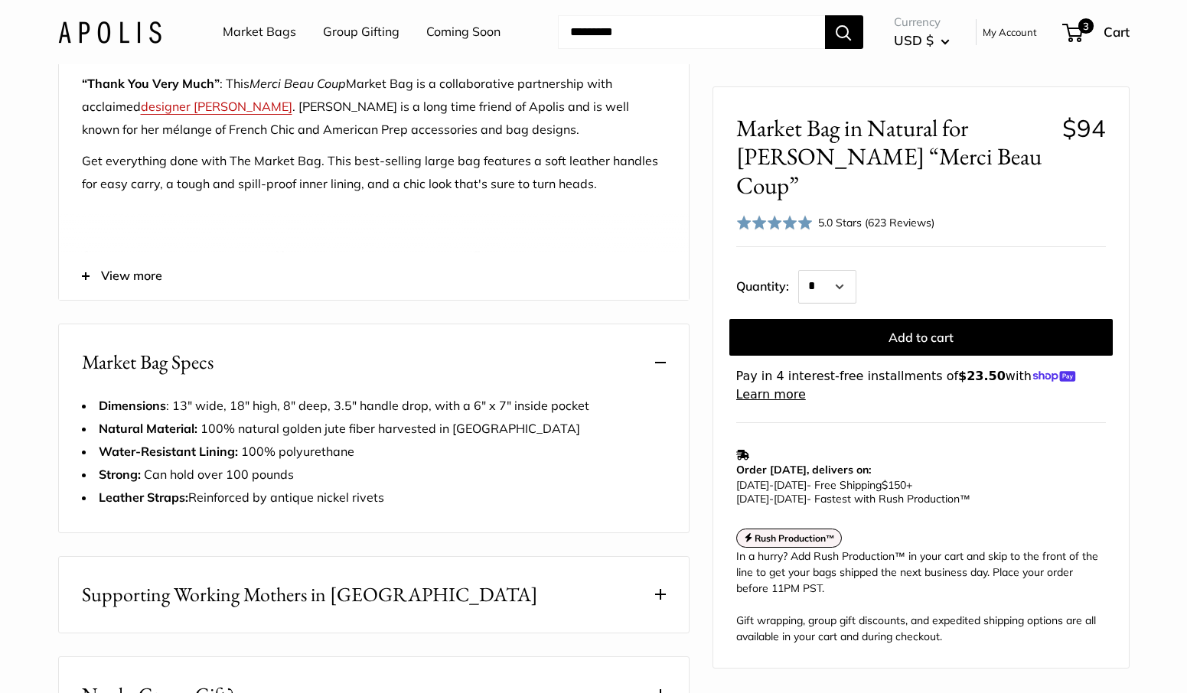
scroll to position [31, 0]
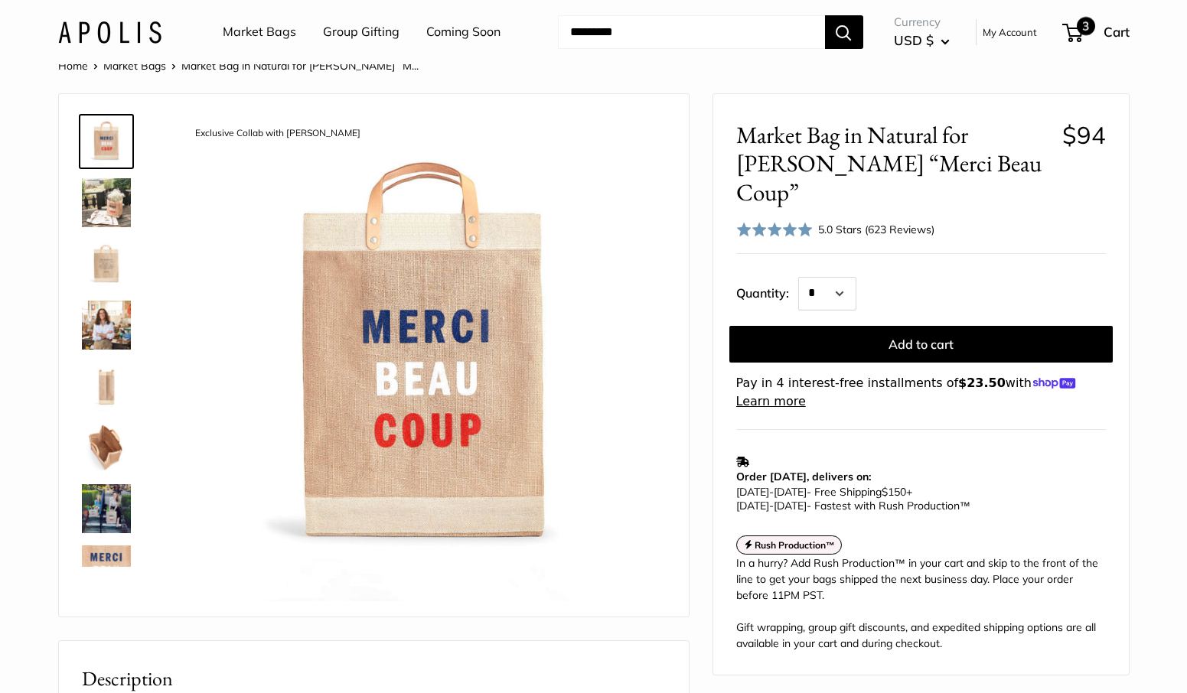
click at [1086, 30] on span "3" at bounding box center [1086, 26] width 18 height 18
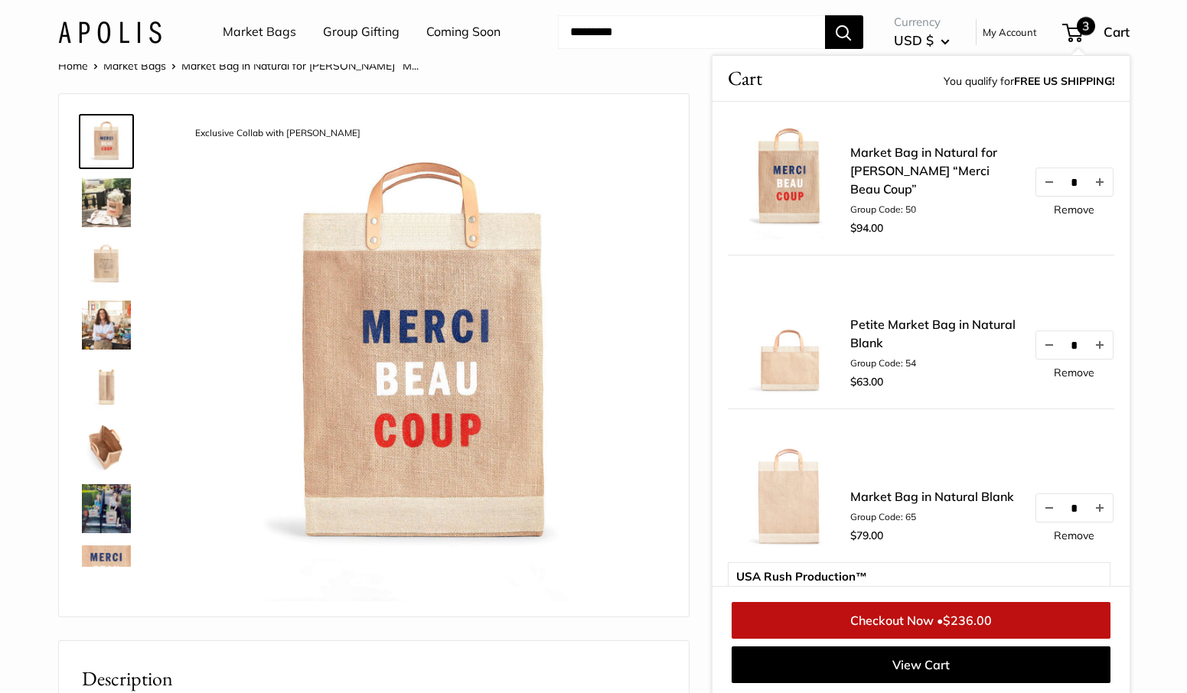
click at [918, 330] on link "Petite Market Bag in Natural Blank" at bounding box center [934, 333] width 168 height 37
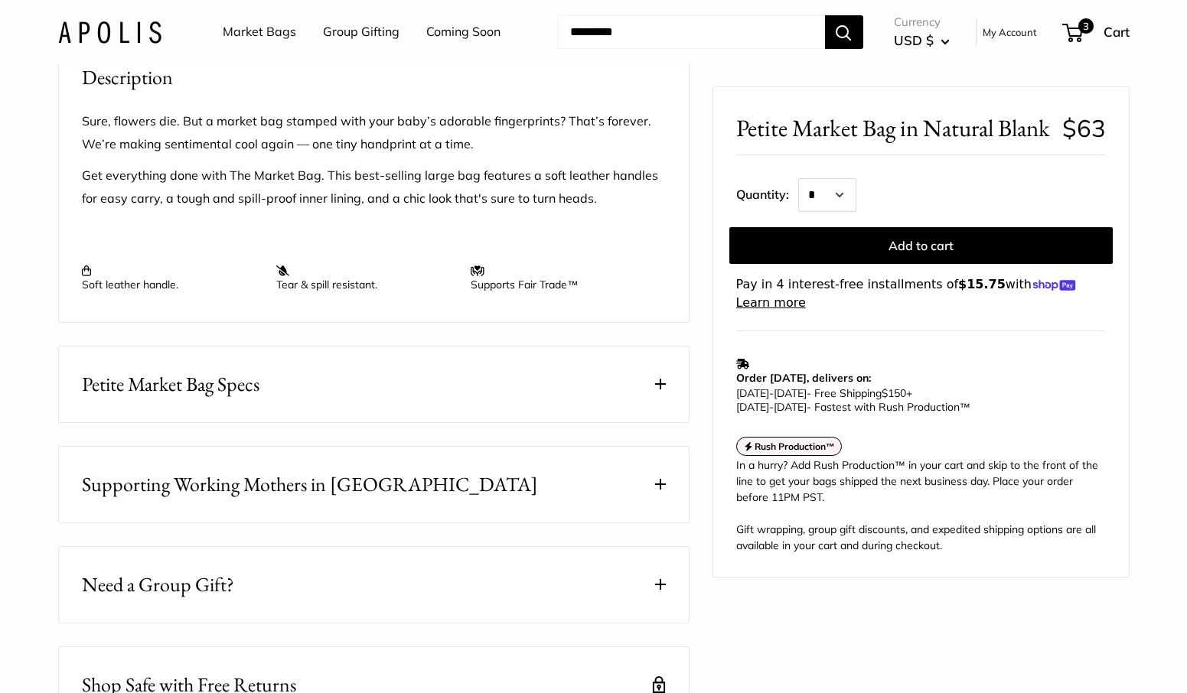
scroll to position [763, 0]
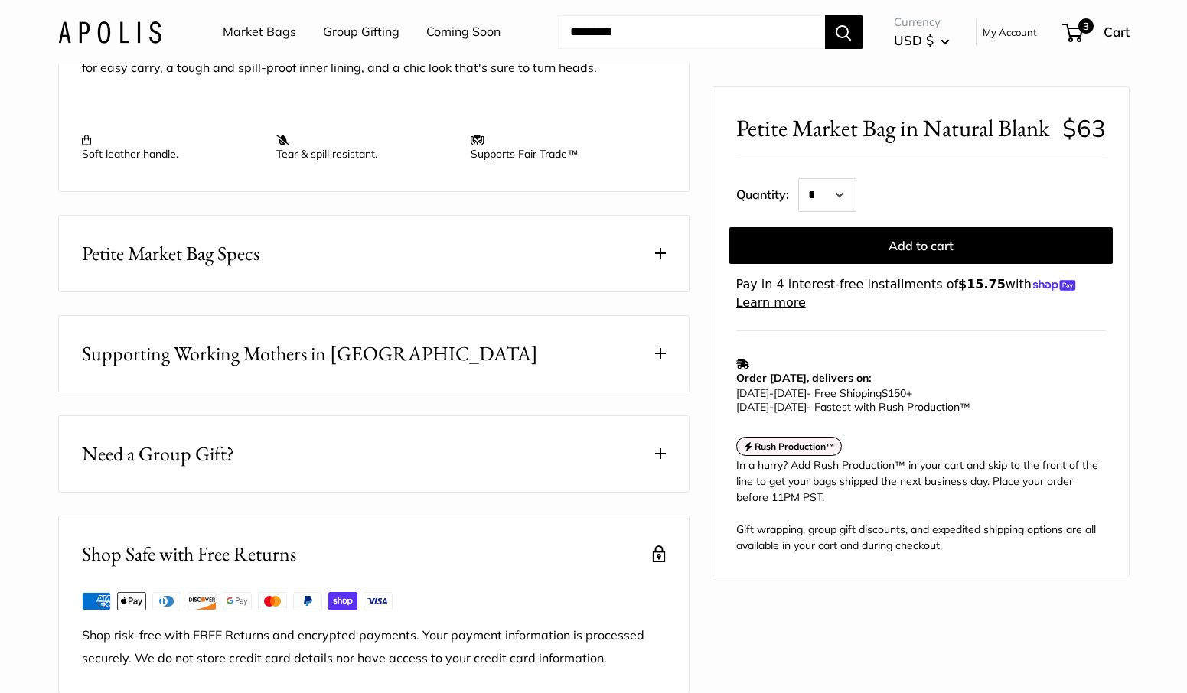
click at [661, 259] on span at bounding box center [660, 253] width 11 height 11
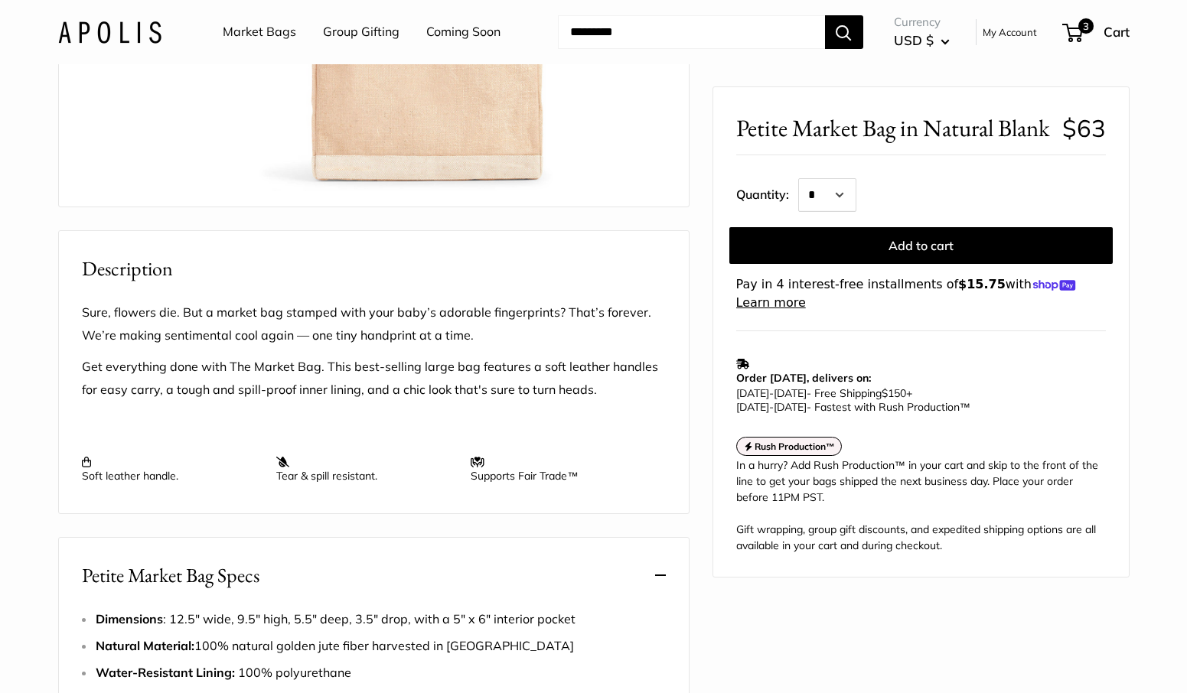
scroll to position [0, 0]
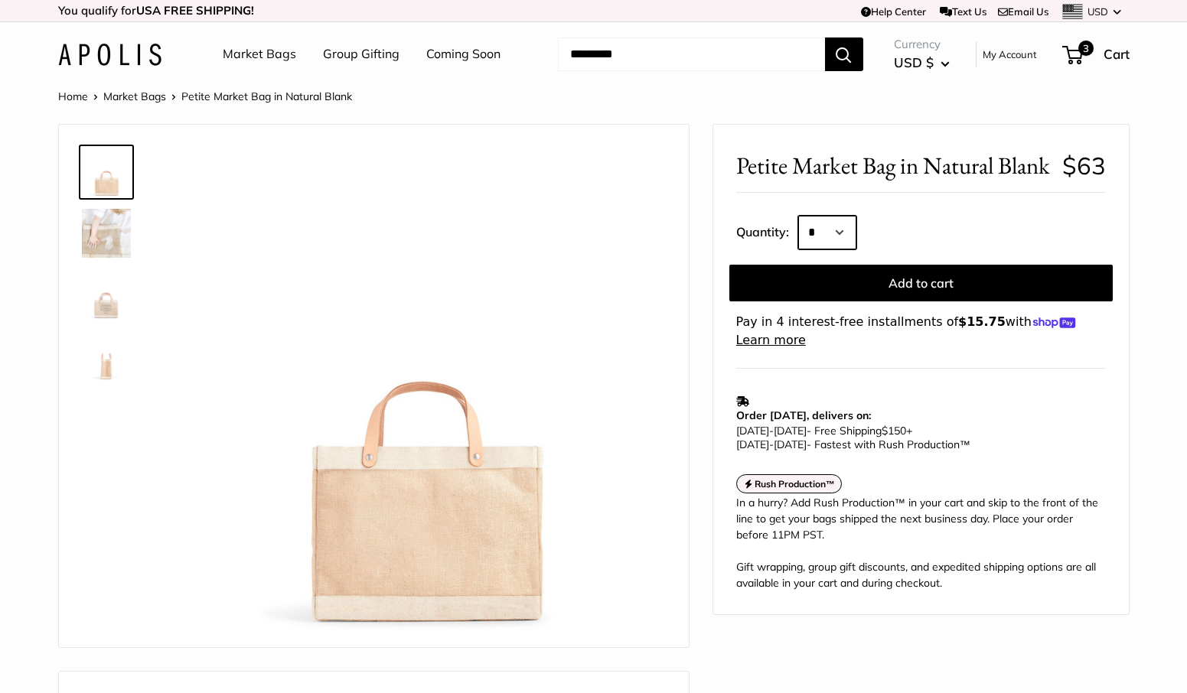
select select "*"
click at [1088, 50] on span "3" at bounding box center [1086, 48] width 18 height 18
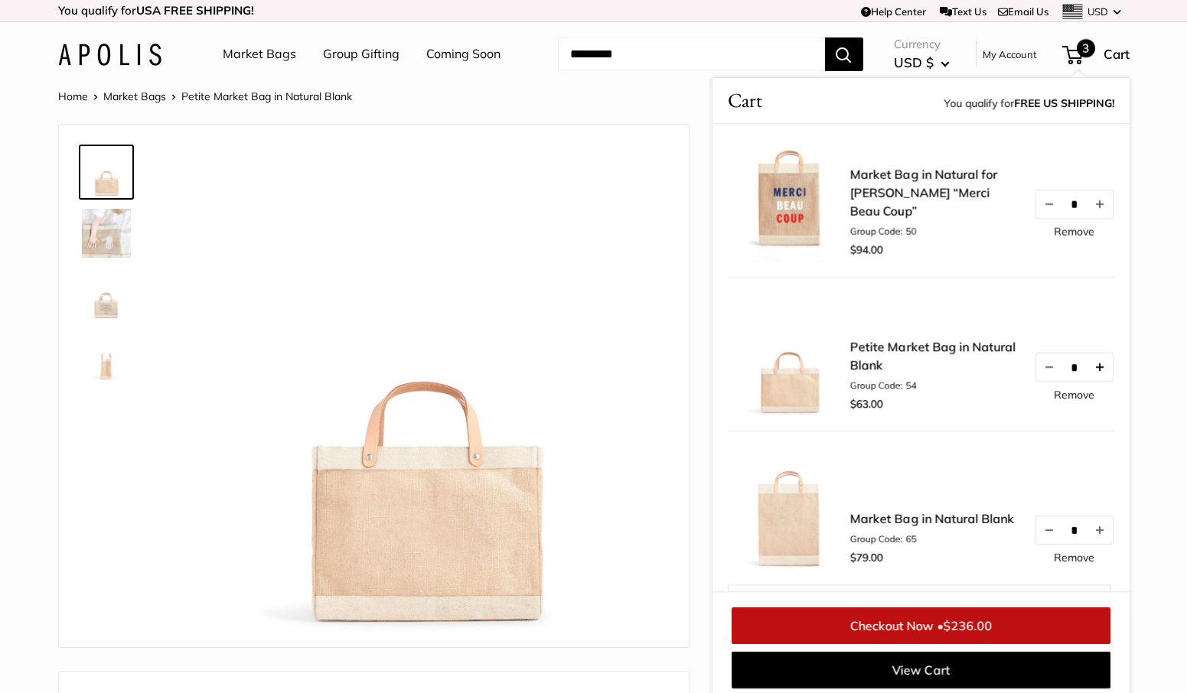
click at [1098, 367] on button "Increase quantity by 1" at bounding box center [1099, 368] width 26 height 28
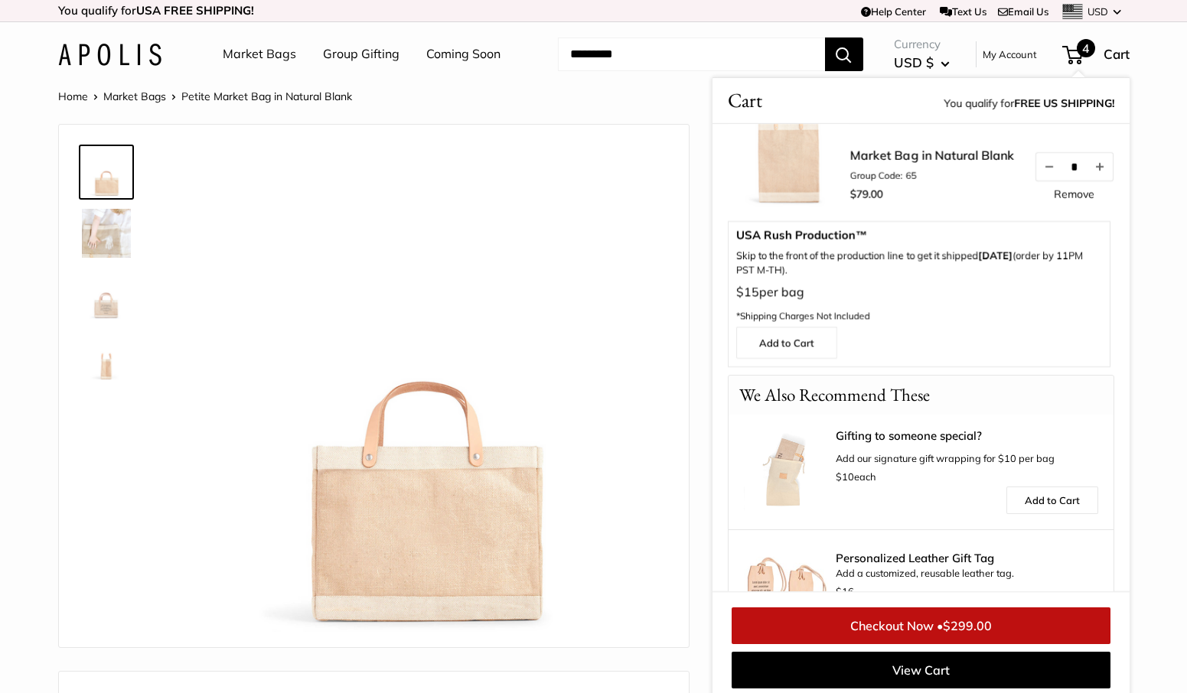
scroll to position [429, 0]
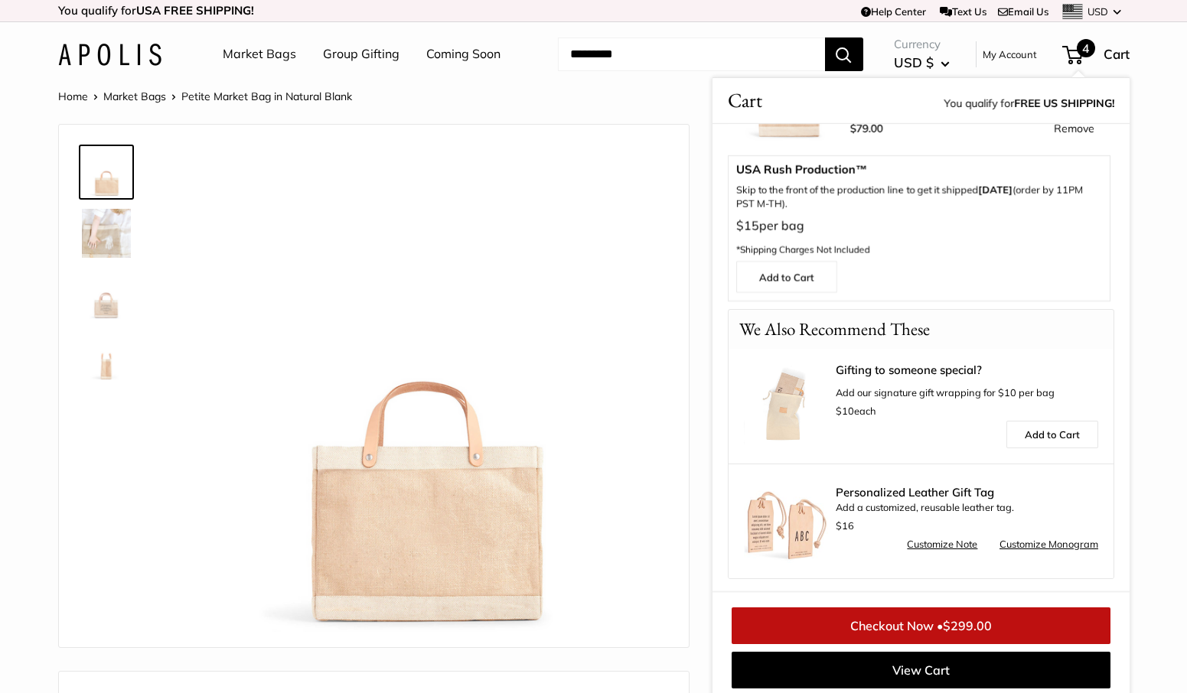
click at [914, 622] on link "Checkout Now • $299.00" at bounding box center [921, 626] width 379 height 37
